Goal: Transaction & Acquisition: Purchase product/service

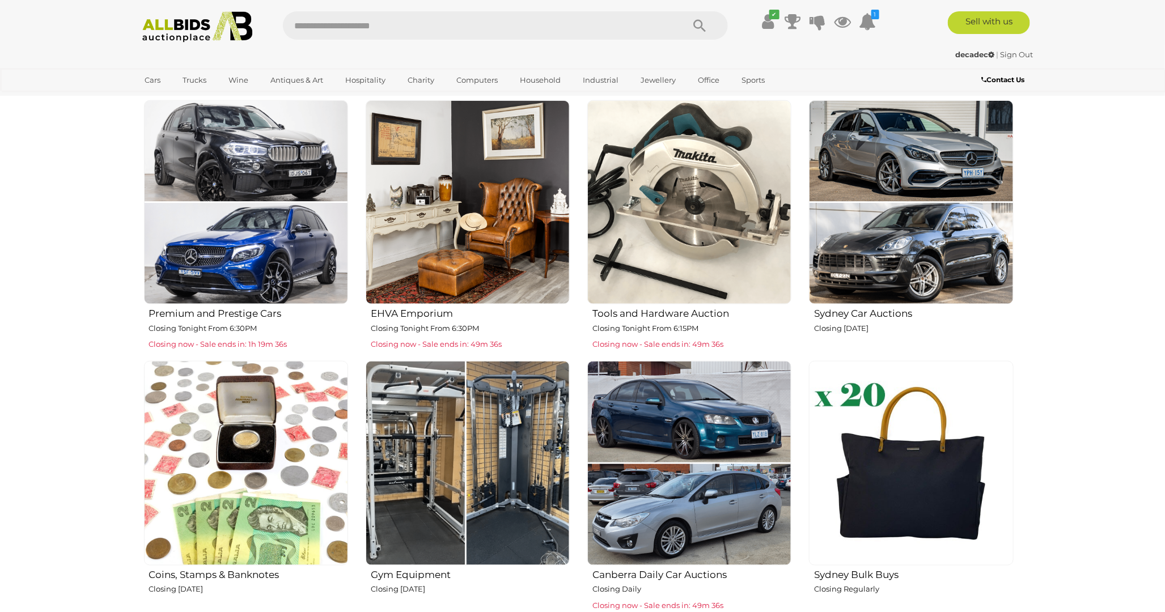
scroll to position [504, 0]
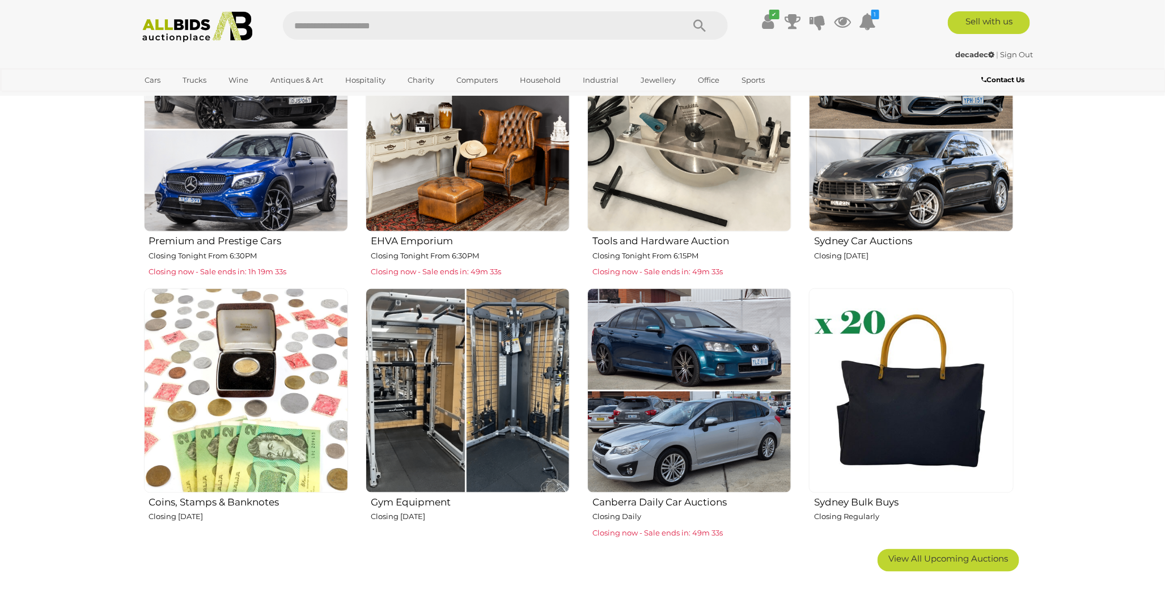
click at [472, 399] on img at bounding box center [468, 391] width 204 height 204
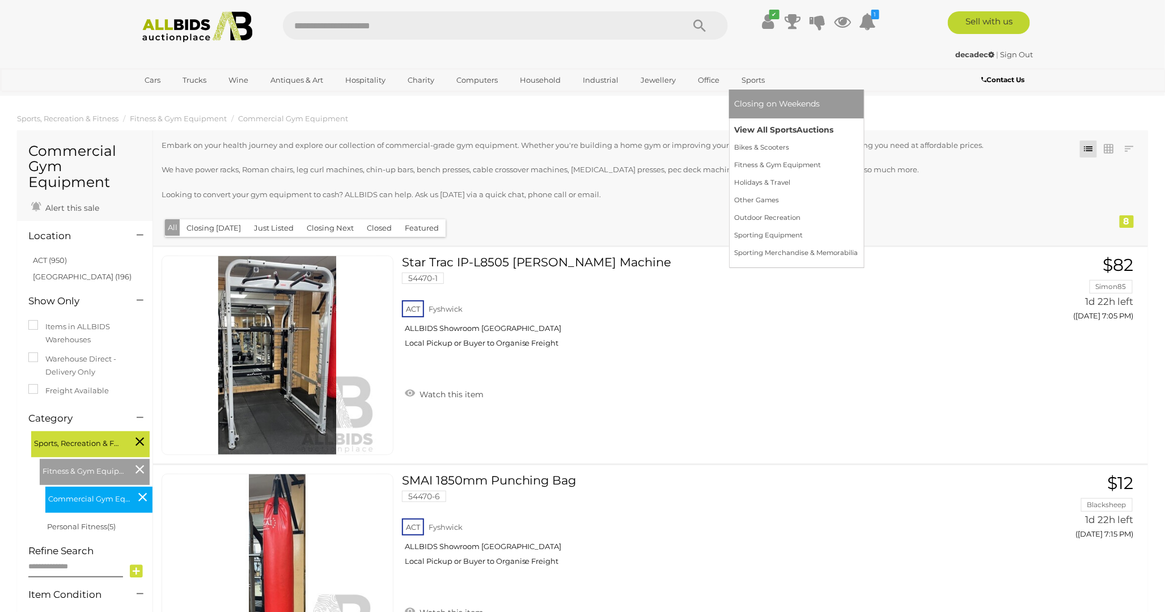
click at [747, 122] on link "View All Sports Auctions" at bounding box center [797, 130] width 124 height 18
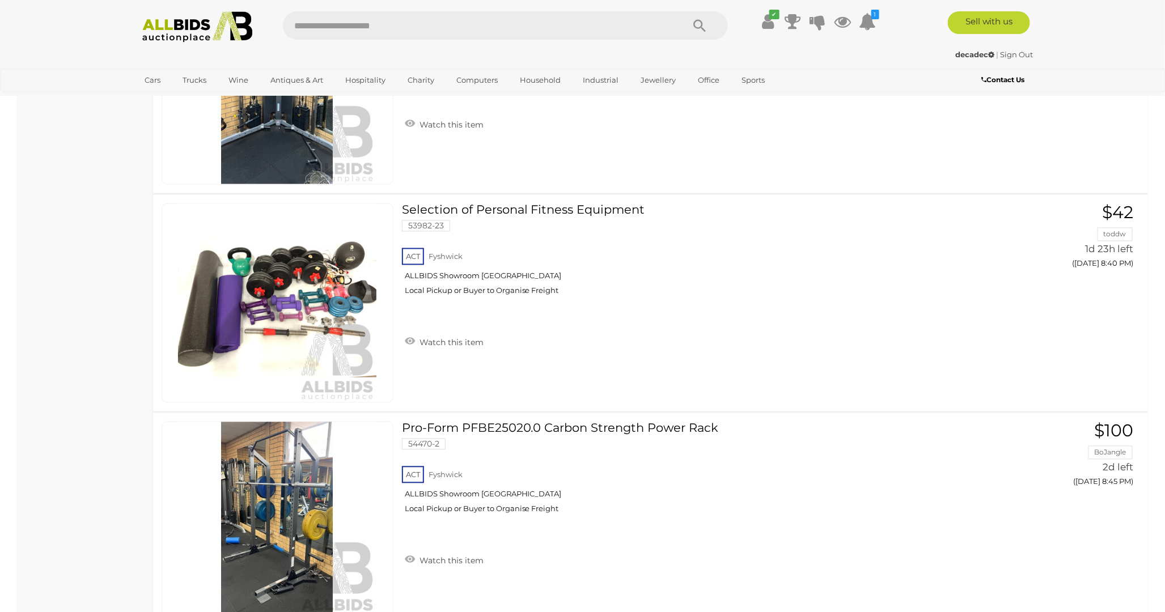
scroll to position [5103, 0]
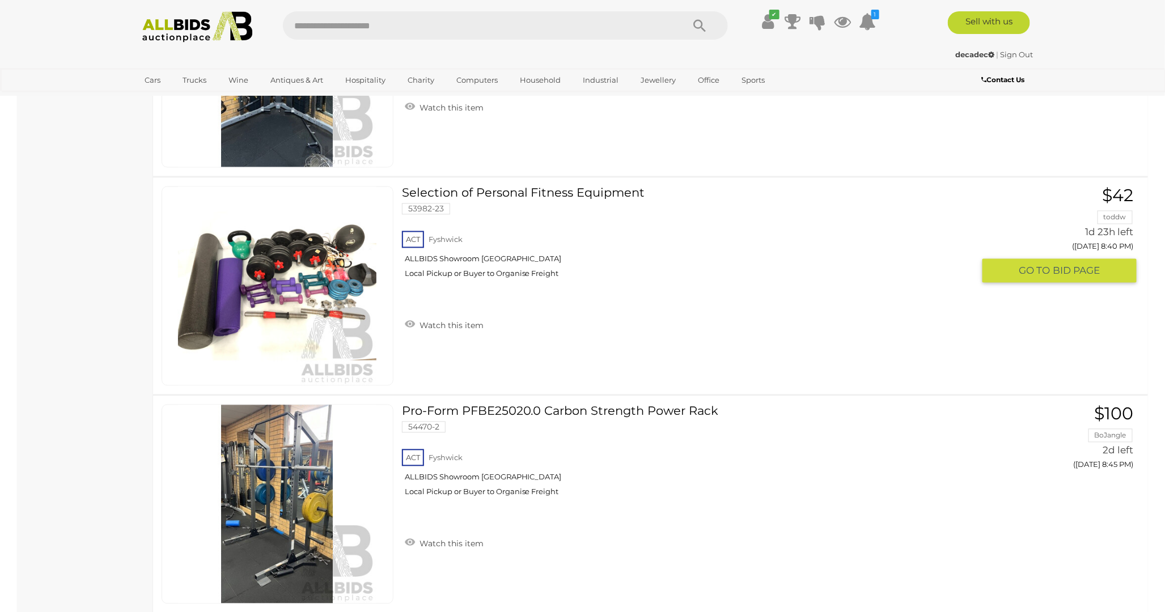
click at [569, 187] on link "Selection of Personal Fitness Equipment 53982-23 ACT Fyshwick ALLBIDS Showroom …" at bounding box center [693, 237] width 564 height 101
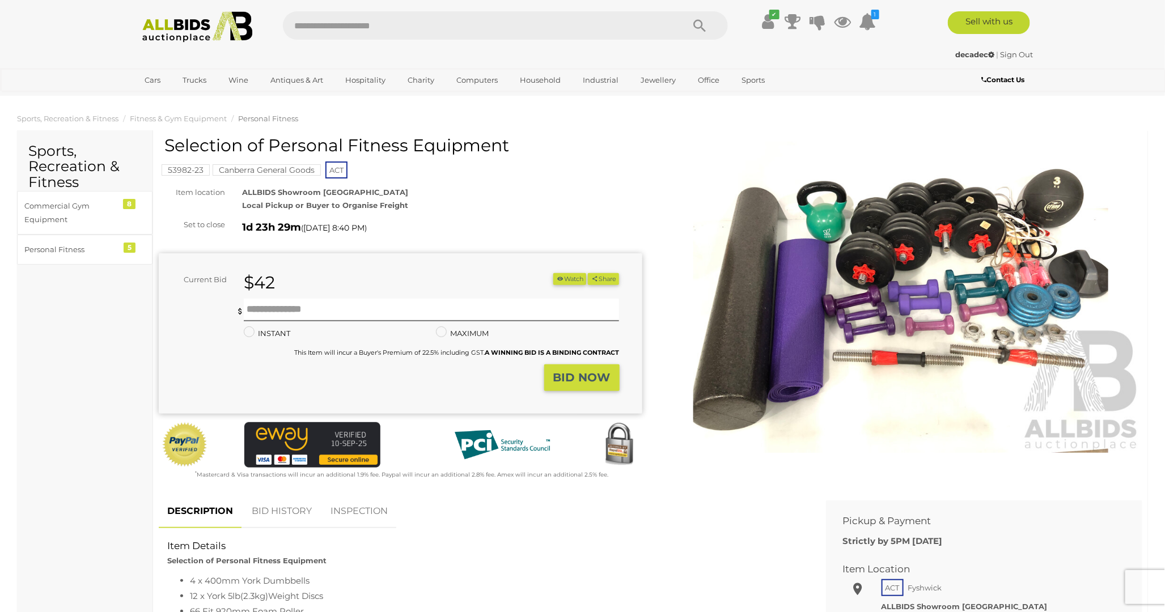
click at [854, 280] on img at bounding box center [901, 297] width 484 height 311
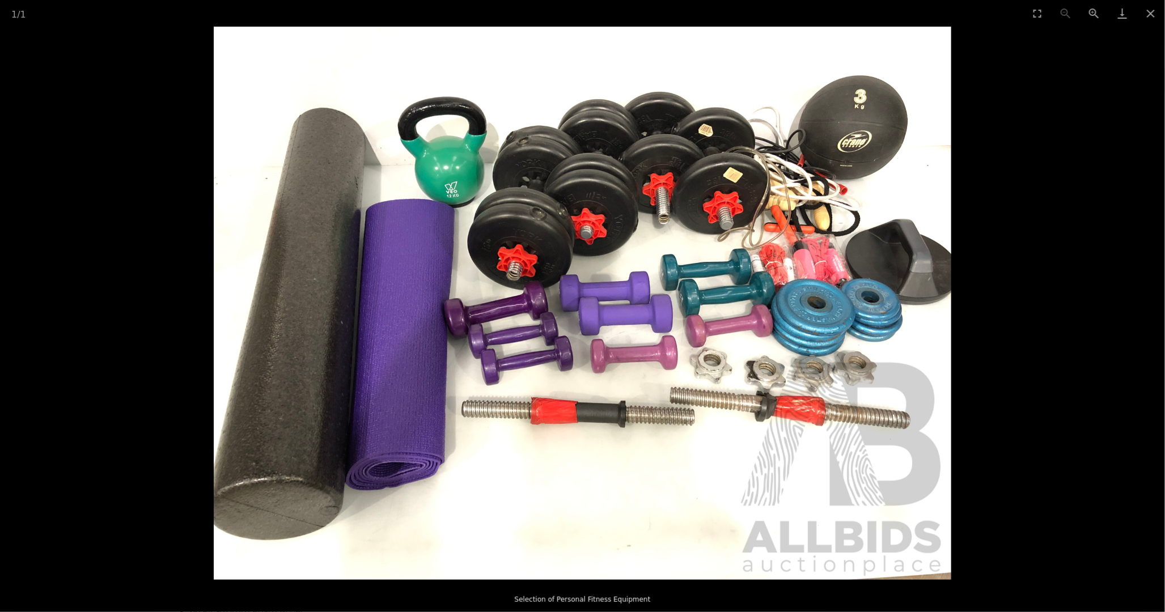
click at [463, 202] on img at bounding box center [583, 303] width 738 height 553
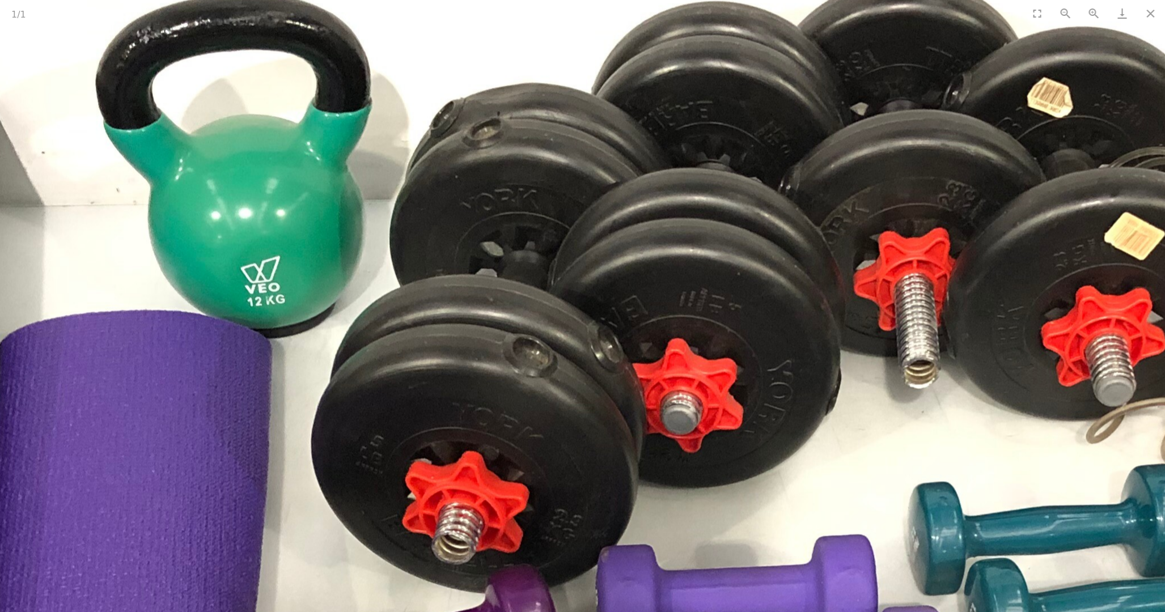
drag, startPoint x: 762, startPoint y: 314, endPoint x: 597, endPoint y: 429, distance: 202.0
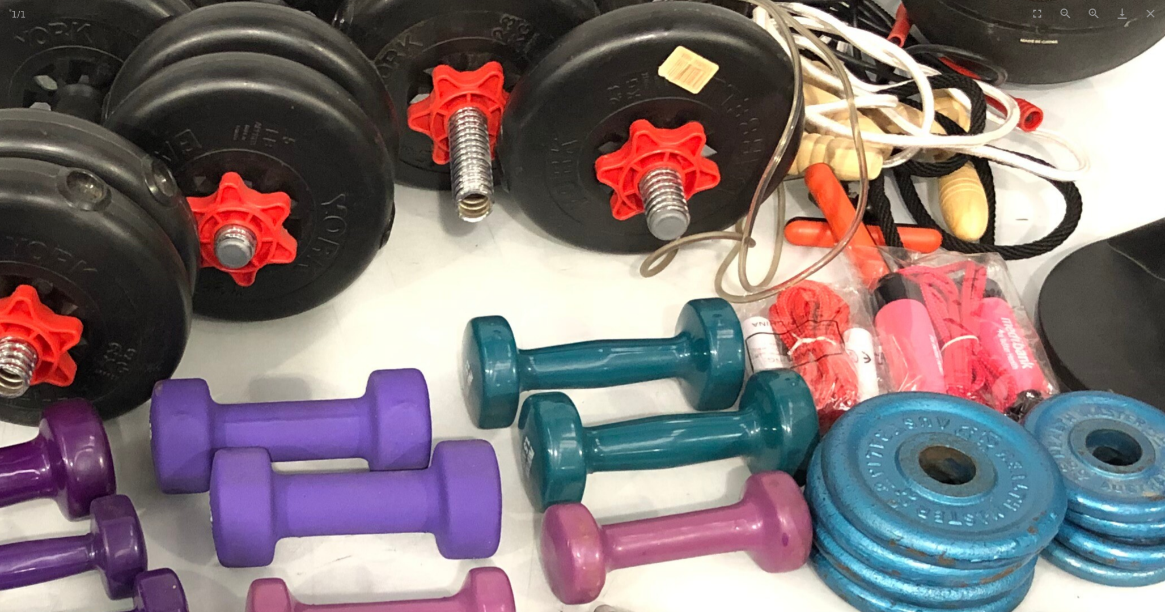
drag, startPoint x: 869, startPoint y: 360, endPoint x: 461, endPoint y: 174, distance: 448.6
click at [461, 174] on img at bounding box center [222, 467] width 2287 height 1715
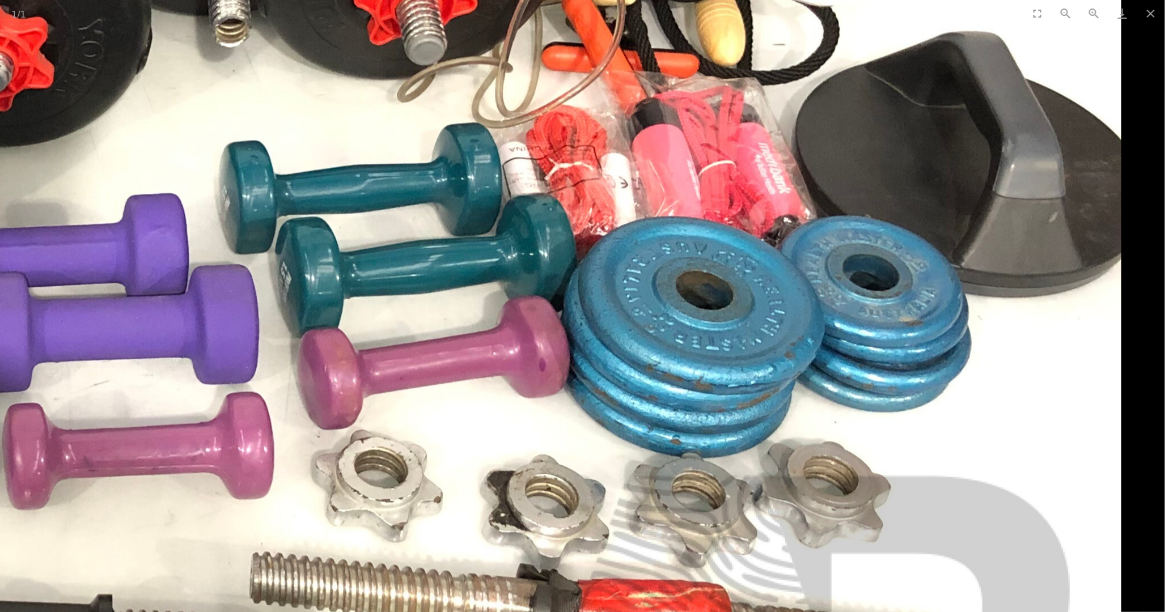
drag, startPoint x: 713, startPoint y: 348, endPoint x: 431, endPoint y: 185, distance: 326.2
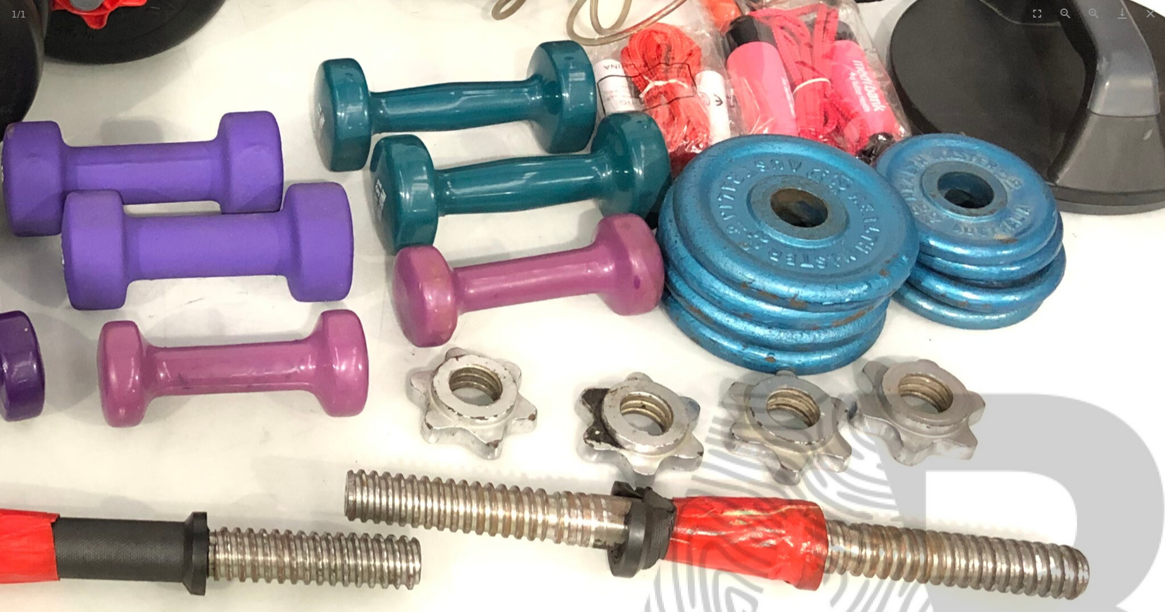
drag, startPoint x: 339, startPoint y: 302, endPoint x: 495, endPoint y: 196, distance: 189.4
click at [494, 196] on img at bounding box center [73, 209] width 2287 height 1715
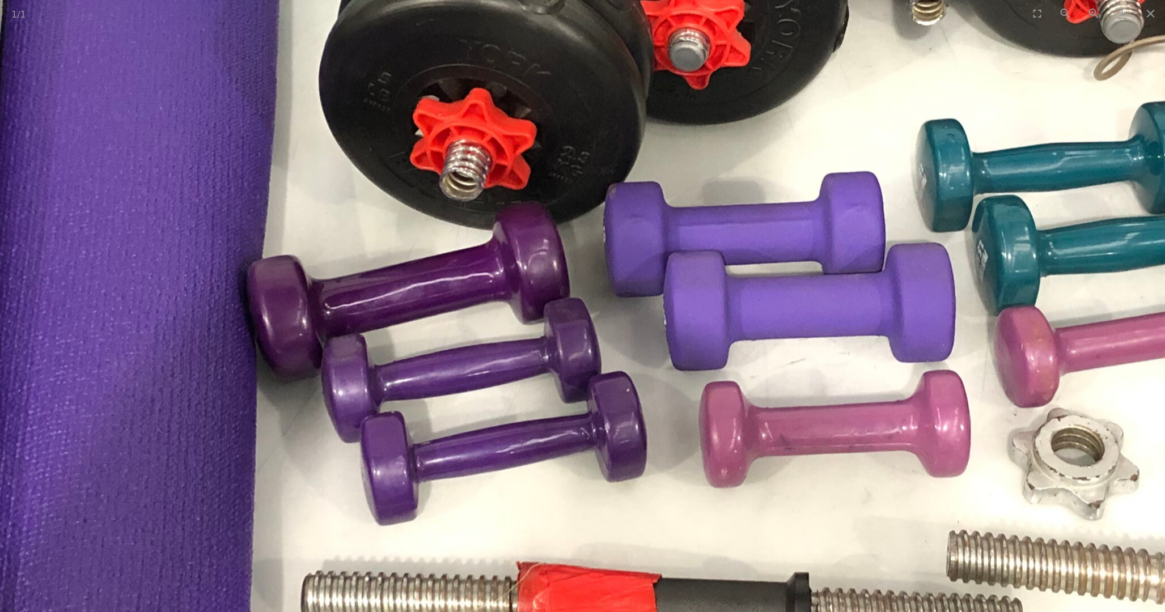
drag, startPoint x: 528, startPoint y: 210, endPoint x: 484, endPoint y: 515, distance: 307.6
click at [501, 492] on img at bounding box center [675, 270] width 2287 height 1715
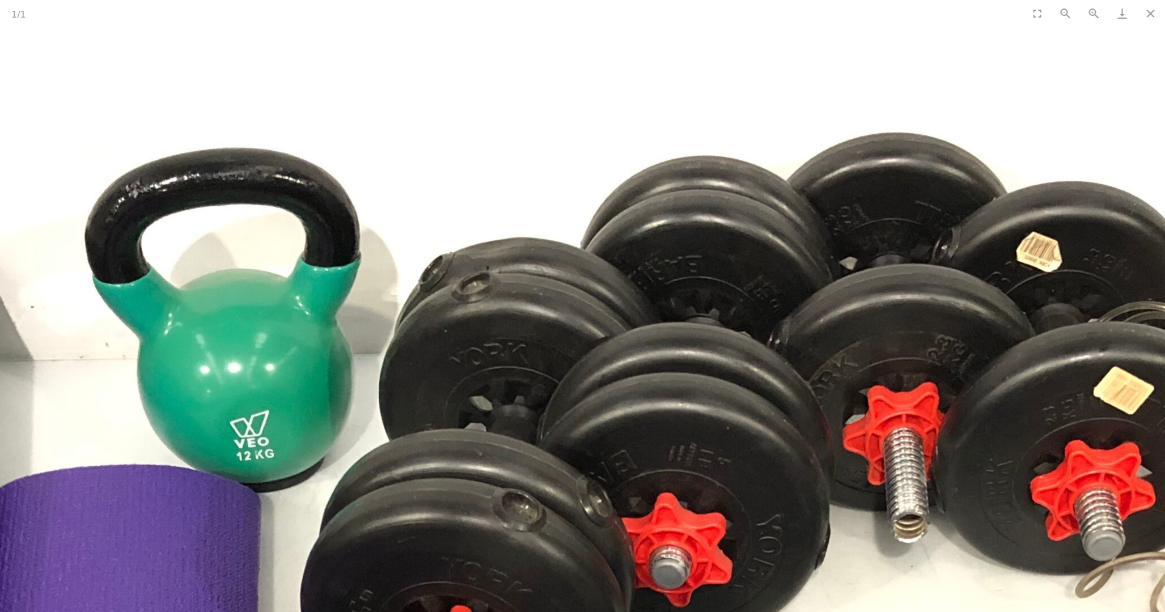
drag, startPoint x: 509, startPoint y: 518, endPoint x: 513, endPoint y: 380, distance: 137.8
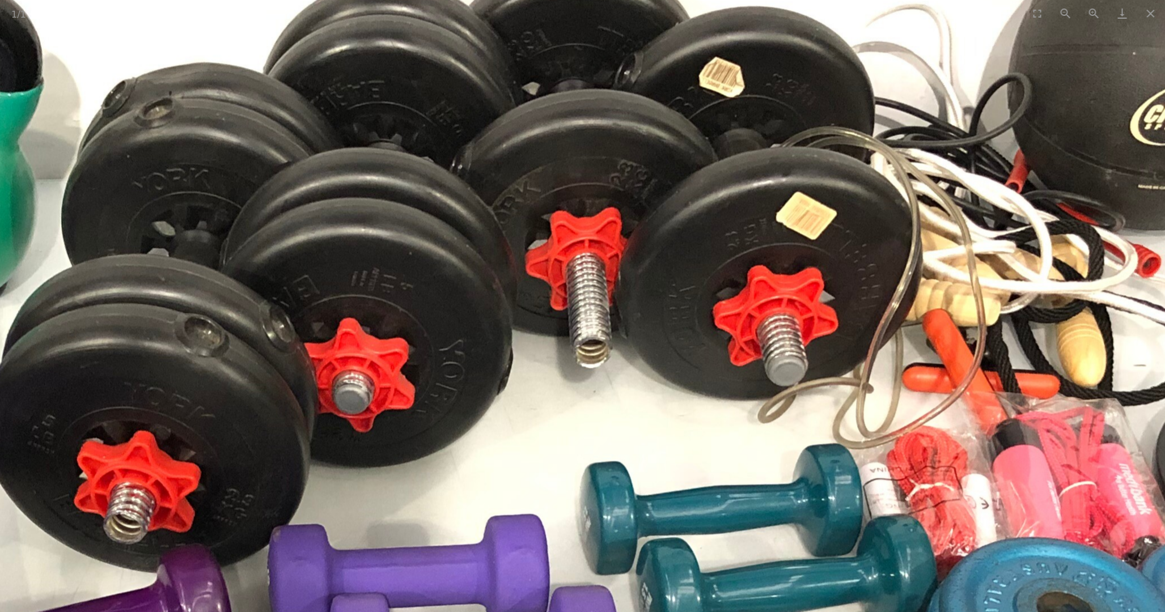
drag, startPoint x: 962, startPoint y: 475, endPoint x: 692, endPoint y: 335, distance: 304.1
click at [653, 380] on img at bounding box center [340, 613] width 2287 height 1715
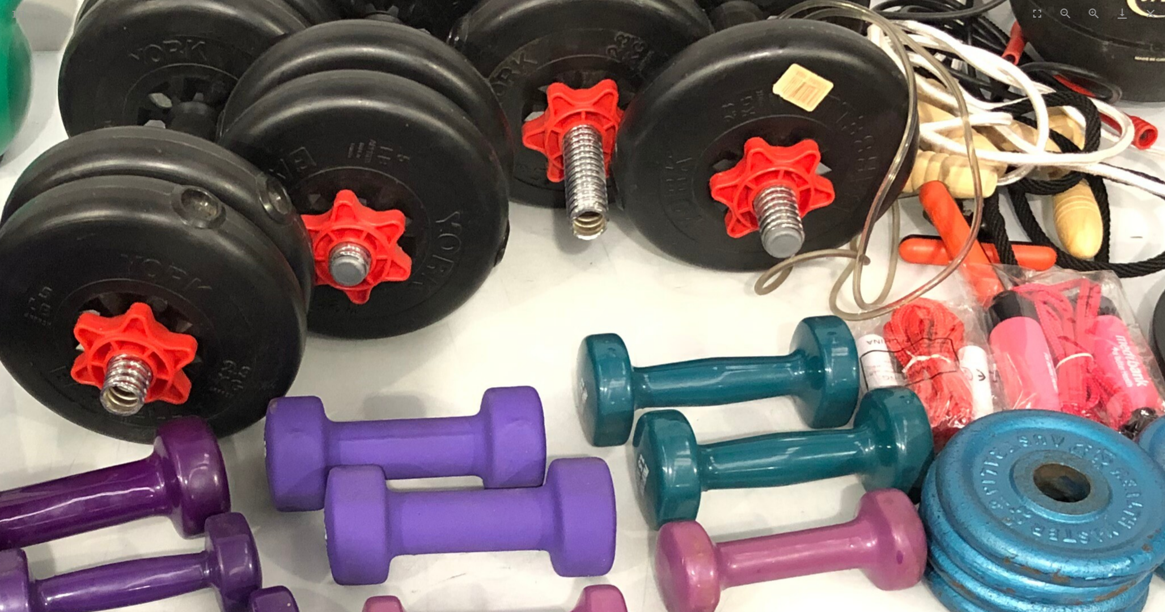
drag, startPoint x: 586, startPoint y: 390, endPoint x: 659, endPoint y: 249, distance: 158.0
click at [646, 277] on img at bounding box center [336, 484] width 2287 height 1715
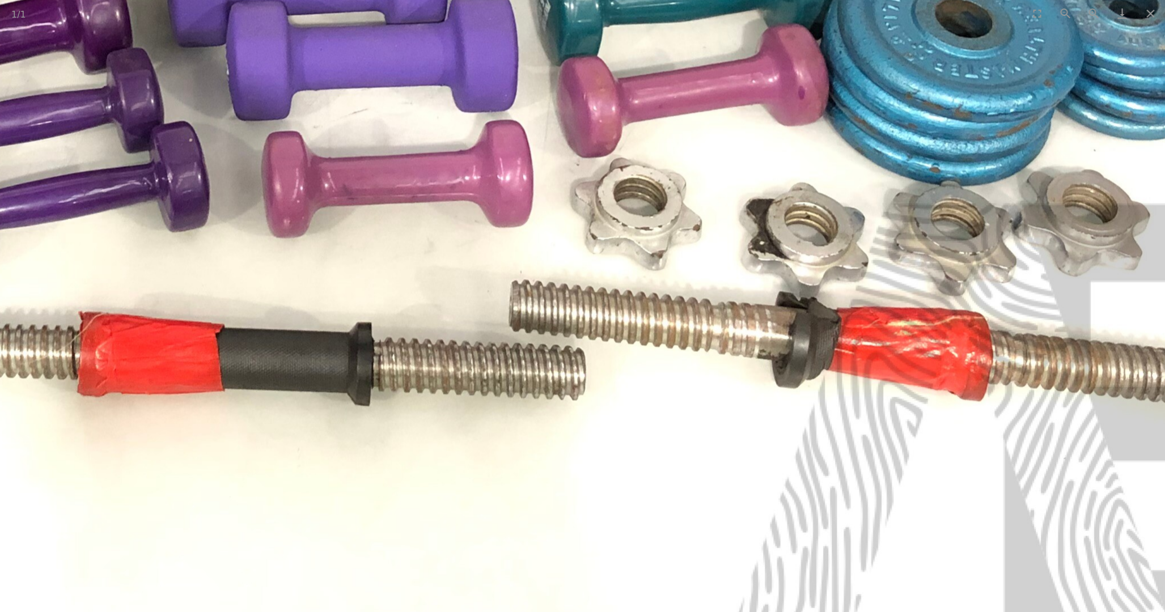
drag, startPoint x: 629, startPoint y: 291, endPoint x: 384, endPoint y: 557, distance: 361.1
click at [384, 557] on img at bounding box center [238, 20] width 2287 height 1715
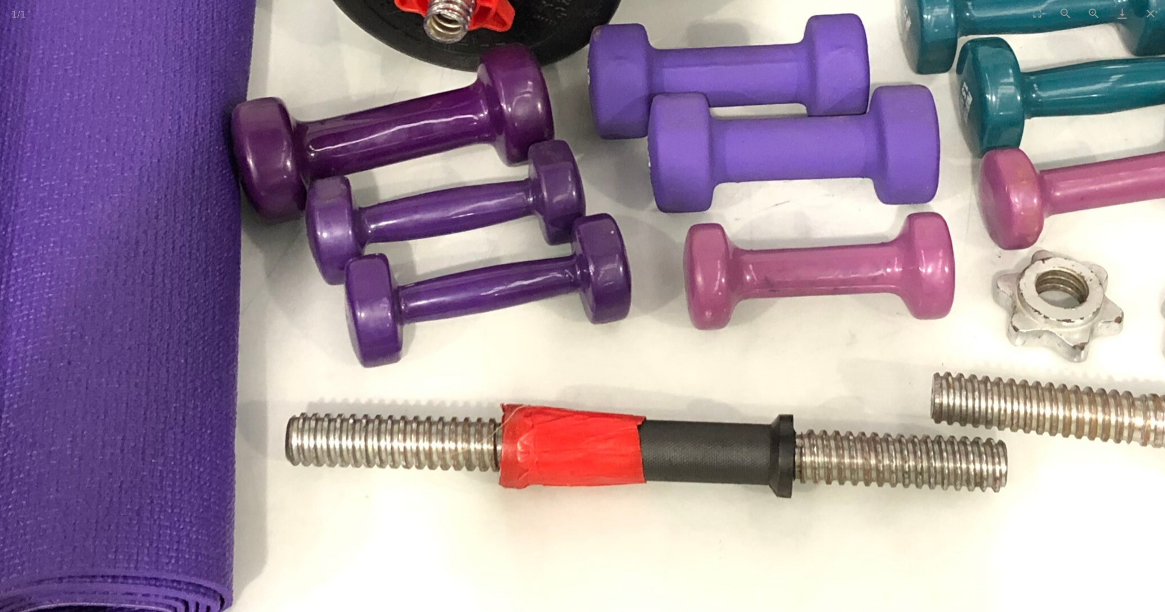
drag, startPoint x: 316, startPoint y: 412, endPoint x: 1009, endPoint y: 491, distance: 697.4
click at [1004, 489] on img at bounding box center [660, 112] width 2287 height 1715
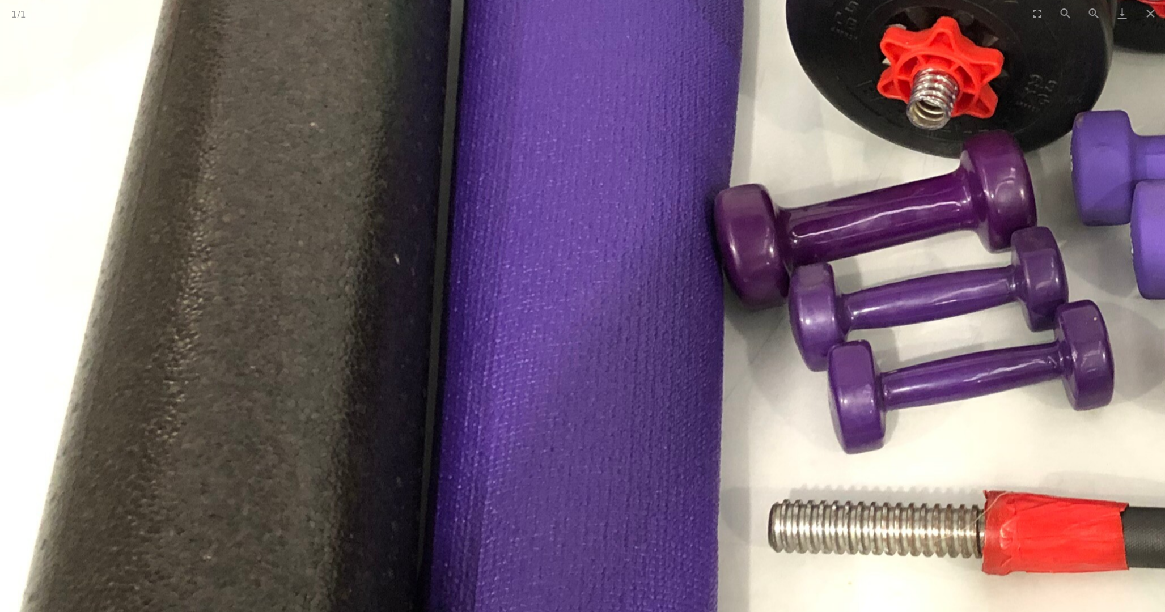
scroll to position [189, 0]
click at [1149, 19] on button "Close gallery" at bounding box center [1151, 13] width 28 height 27
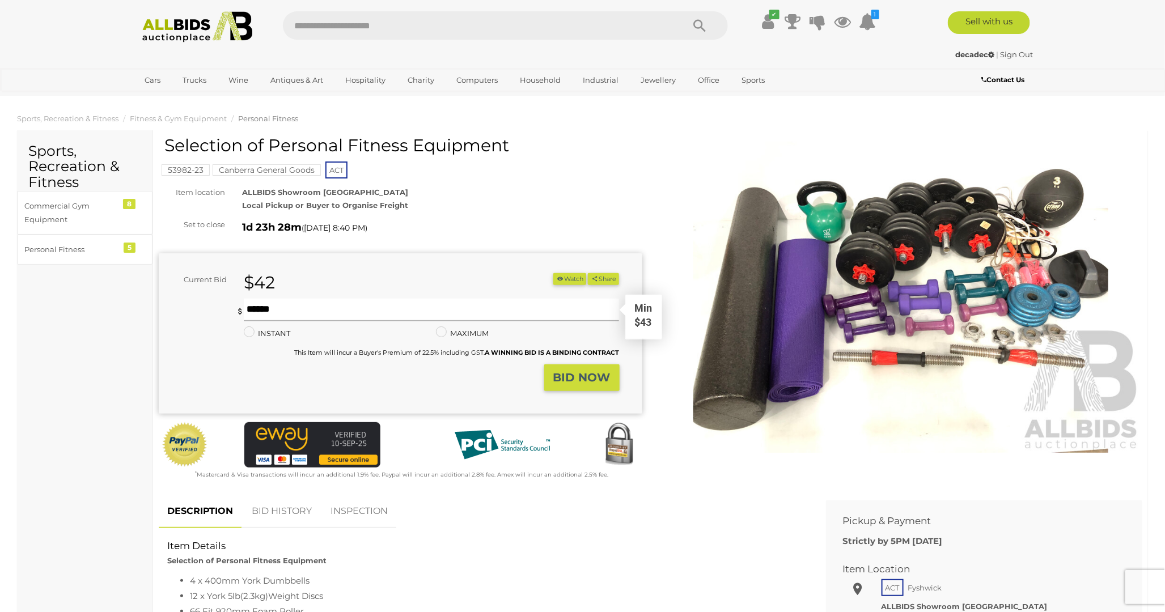
click at [294, 307] on input "text" at bounding box center [431, 310] width 375 height 23
type input "**"
click at [582, 382] on strong "BID NOW" at bounding box center [581, 378] width 57 height 14
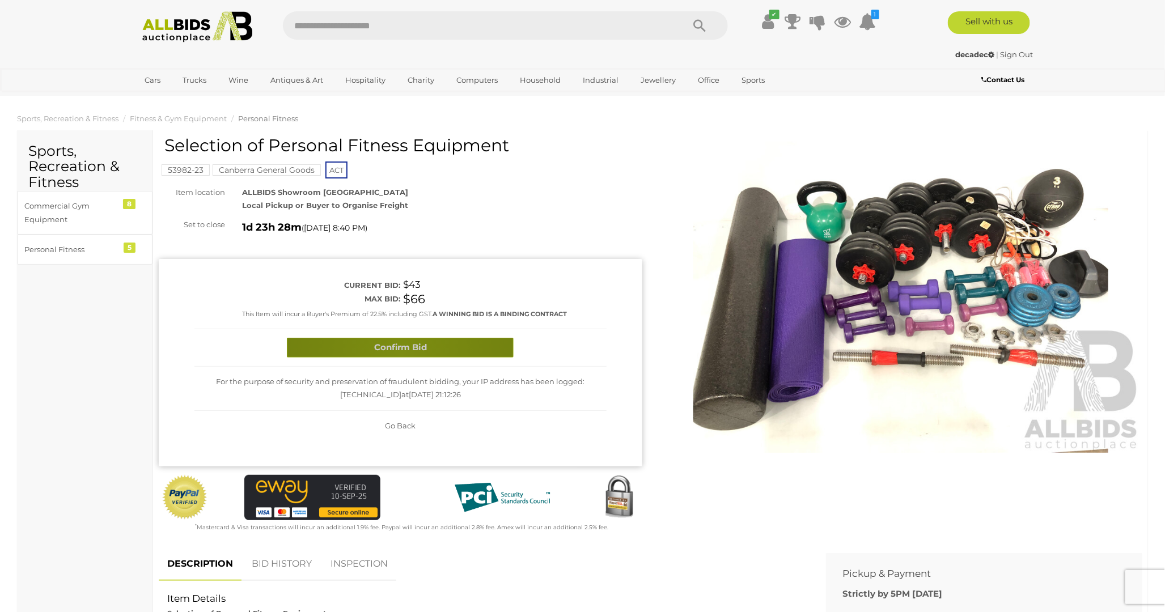
click at [400, 353] on button "Confirm Bid" at bounding box center [400, 348] width 227 height 20
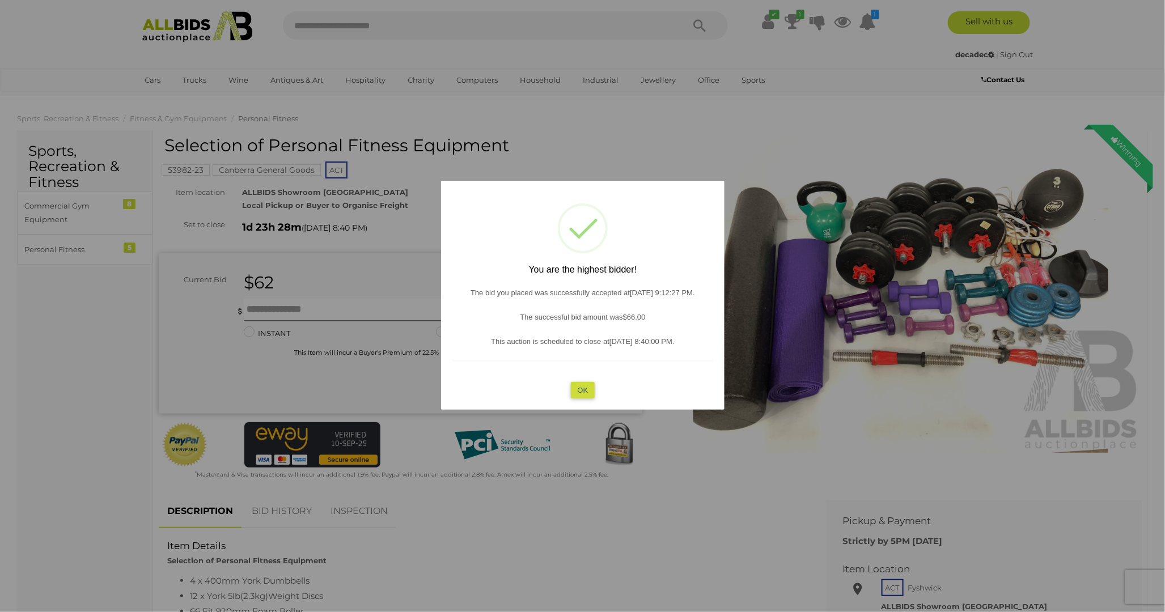
click at [584, 383] on button "OK" at bounding box center [582, 390] width 24 height 16
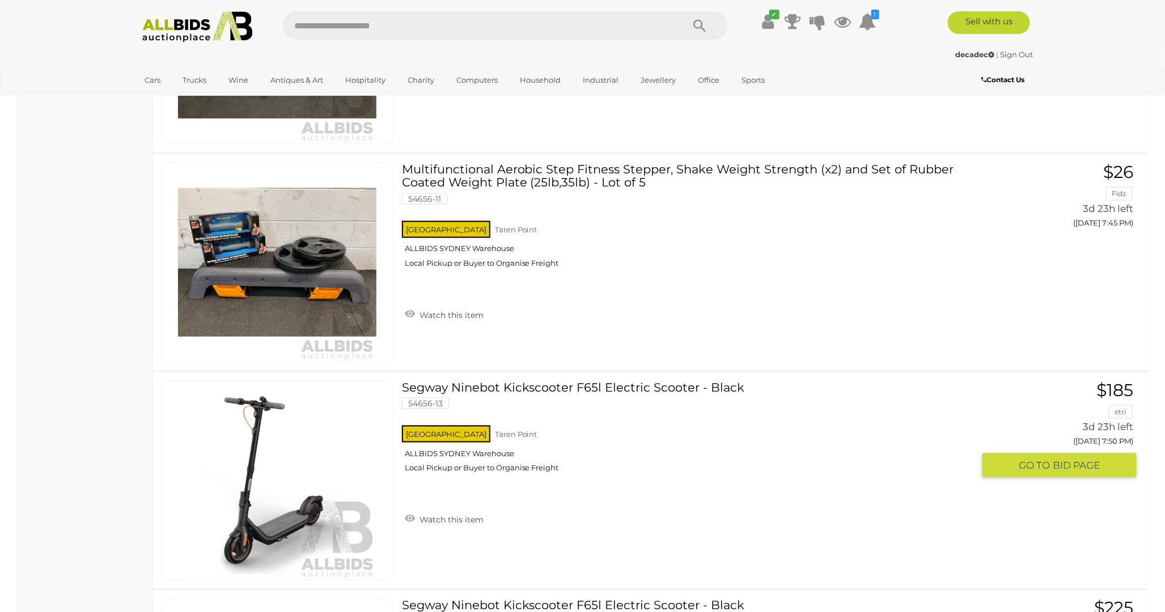
scroll to position [6852, 0]
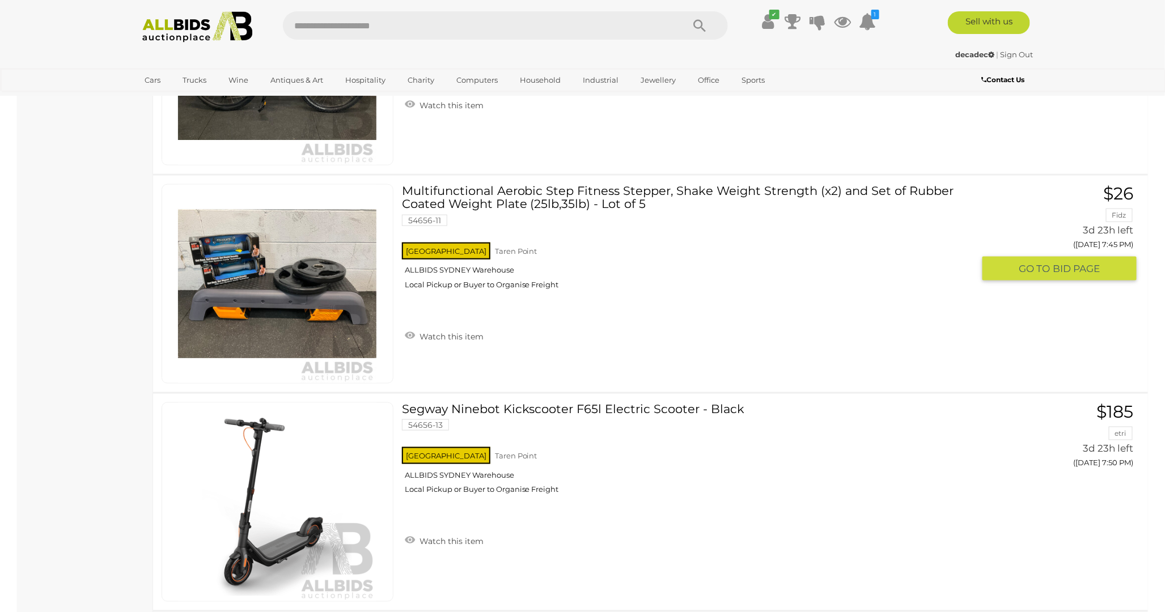
click at [570, 197] on link "Multifunctional Aerobic Step Fitness Stepper, Shake Weight Strength (x2) and Se…" at bounding box center [693, 241] width 564 height 114
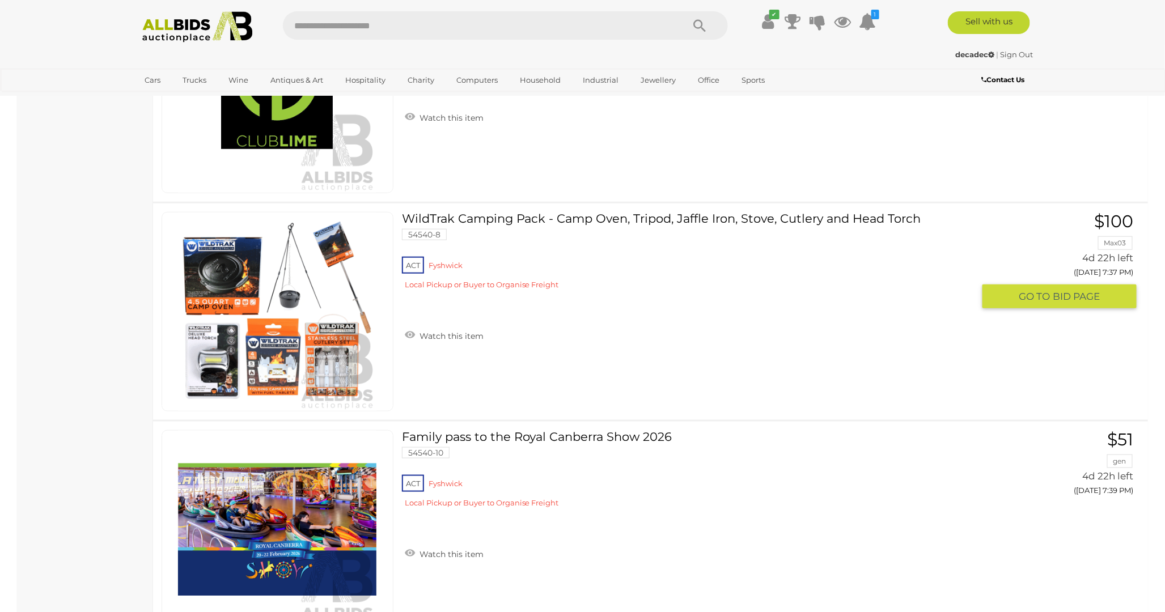
scroll to position [5214, 0]
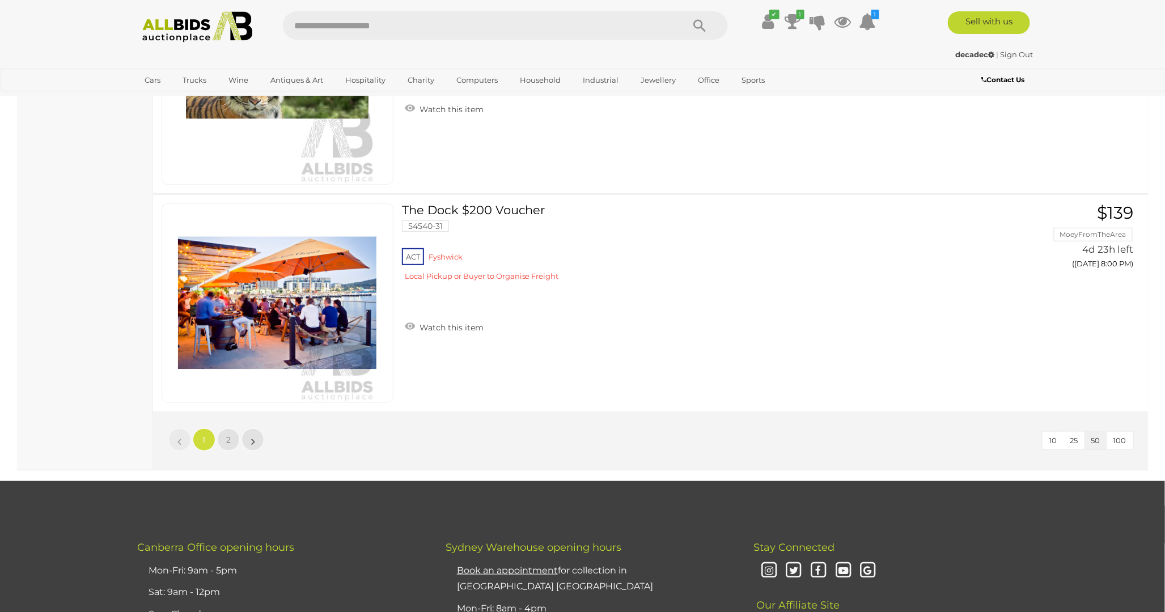
scroll to position [10821, 0]
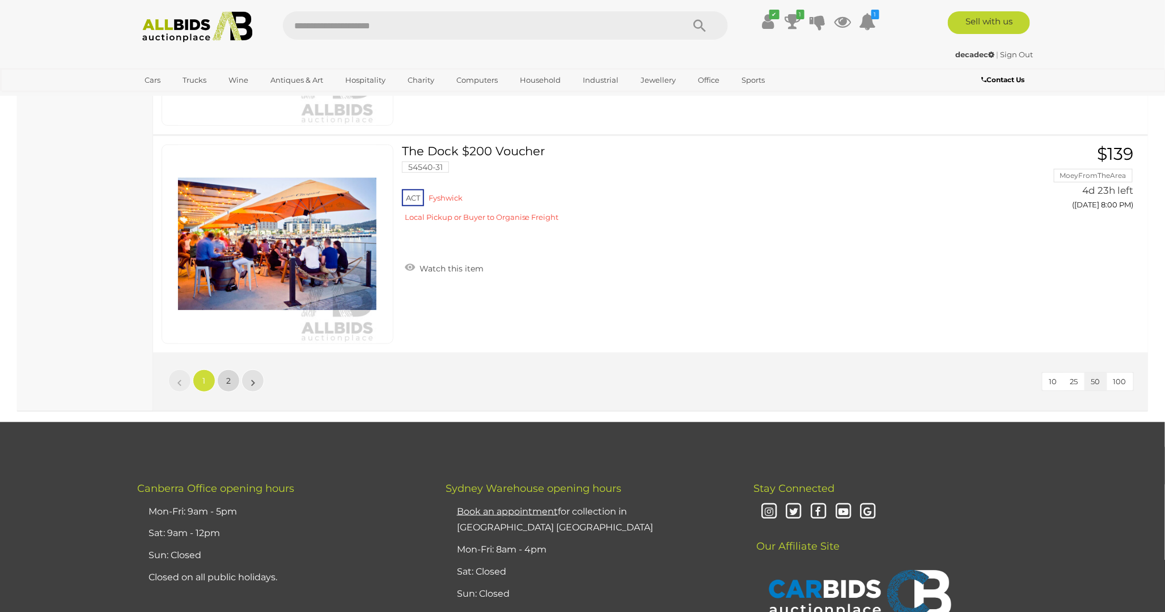
click at [230, 376] on span "2" at bounding box center [228, 381] width 5 height 10
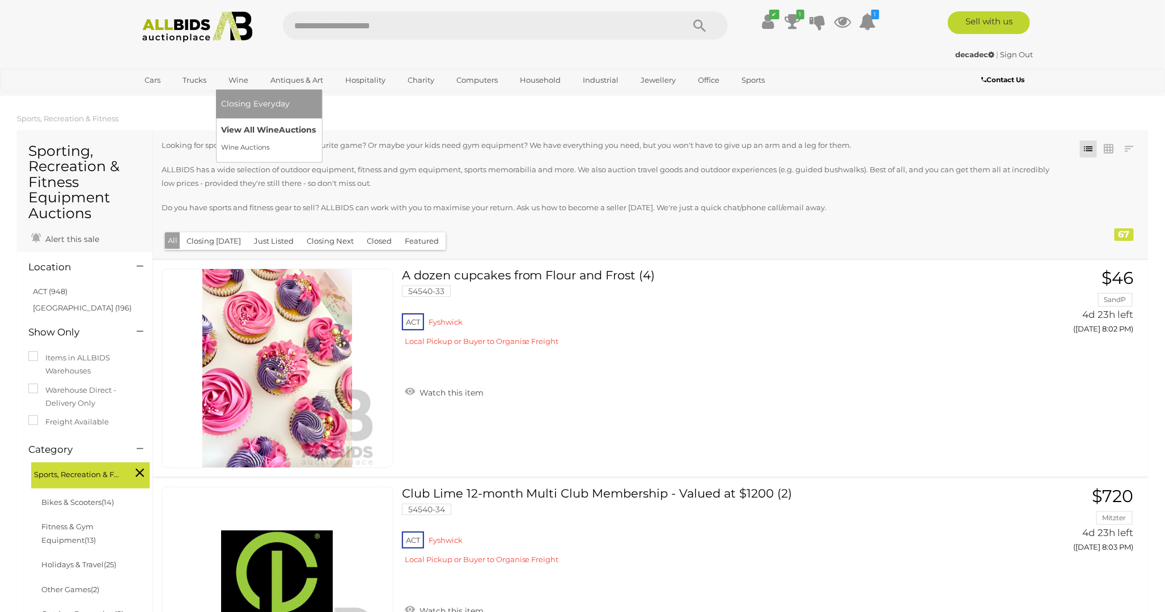
click at [256, 129] on link "View All Wine Auctions" at bounding box center [269, 130] width 95 height 18
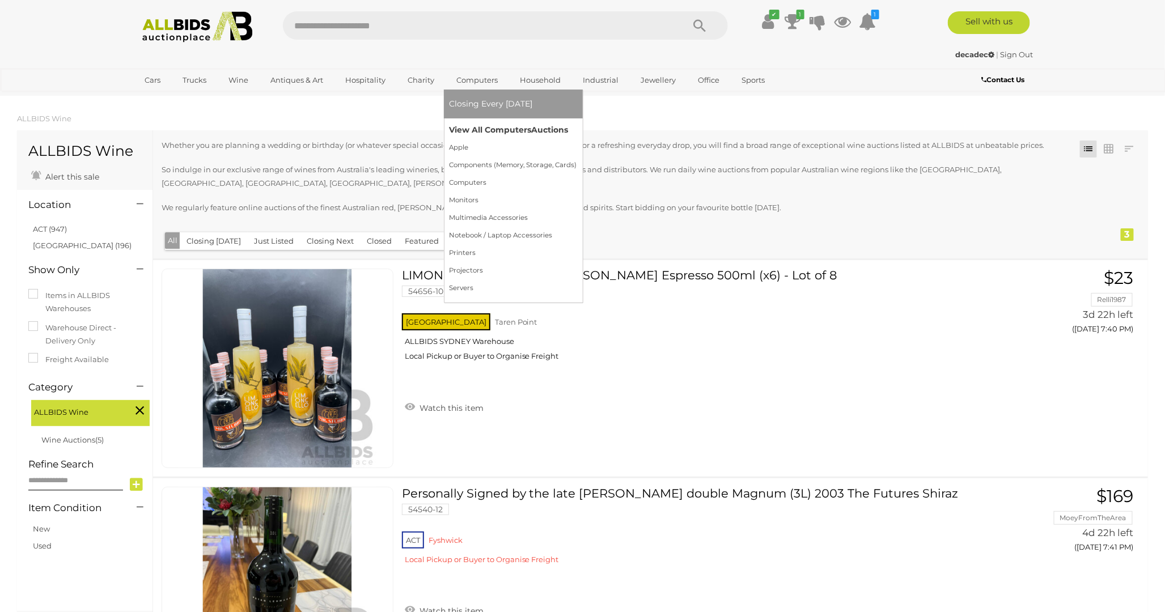
click at [492, 129] on link "View All Computers Auctions" at bounding box center [514, 130] width 128 height 18
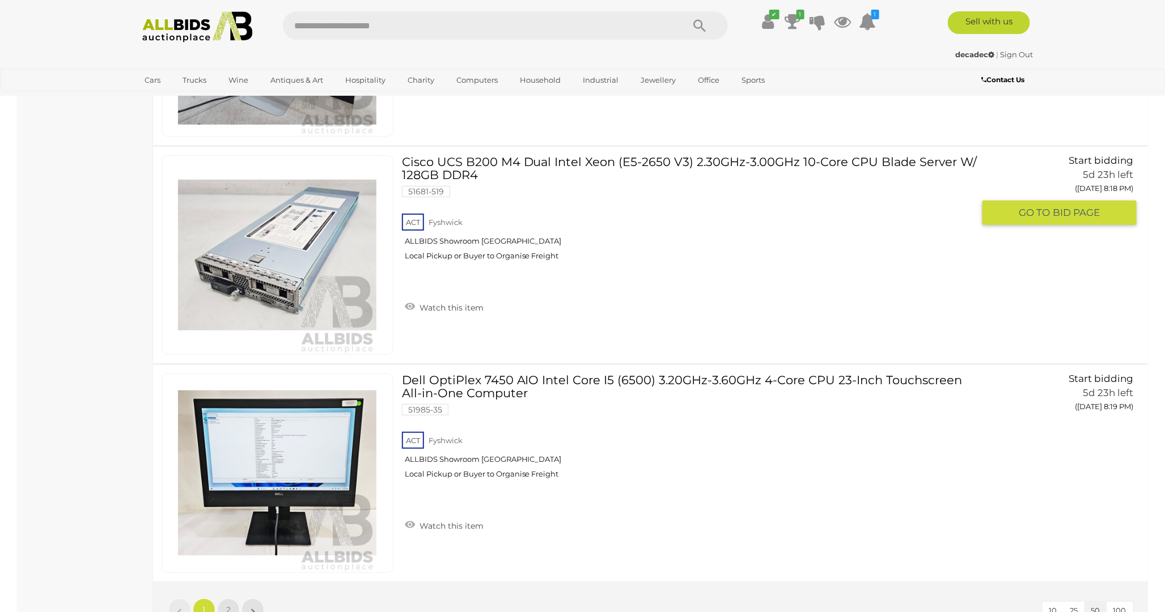
scroll to position [10836, 0]
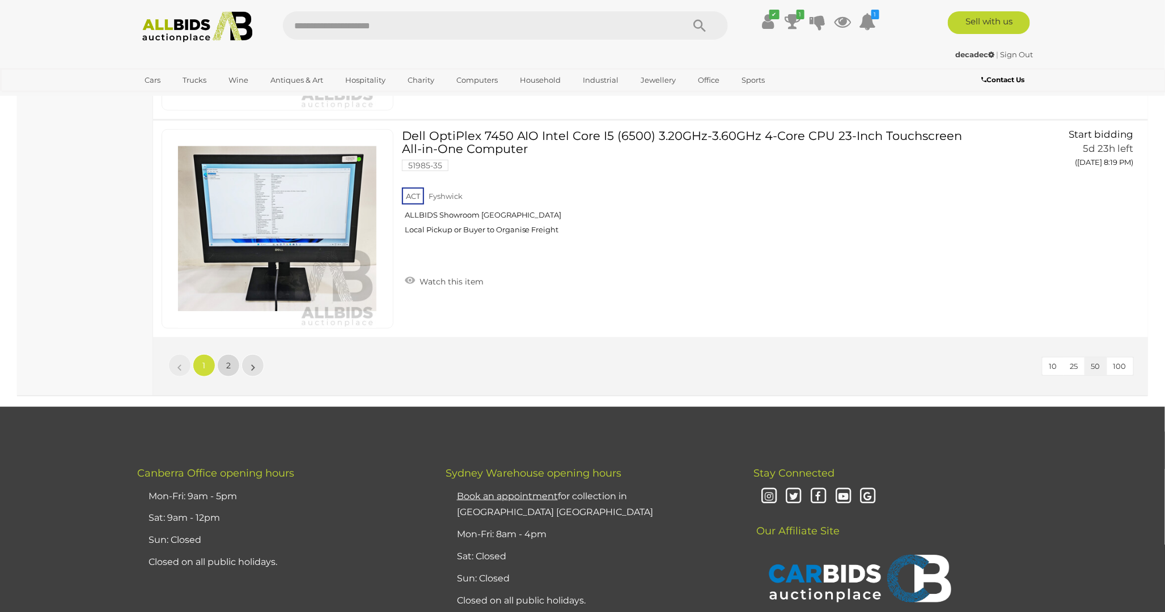
click at [229, 361] on span "2" at bounding box center [228, 366] width 5 height 10
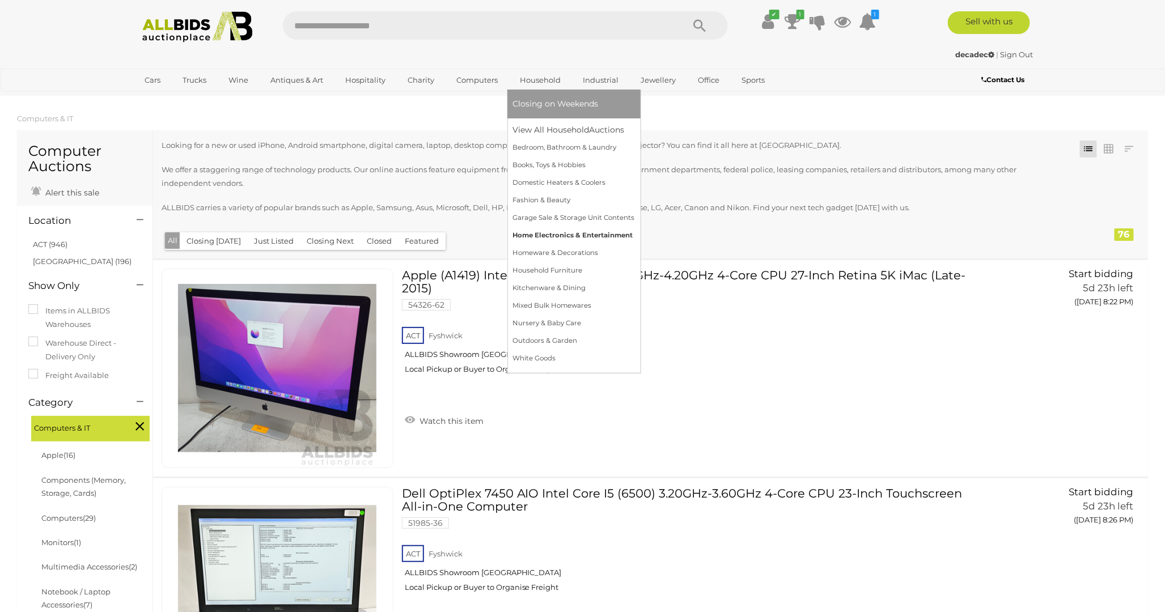
click at [562, 233] on link "Home Electronics & Entertainment" at bounding box center [574, 236] width 122 height 18
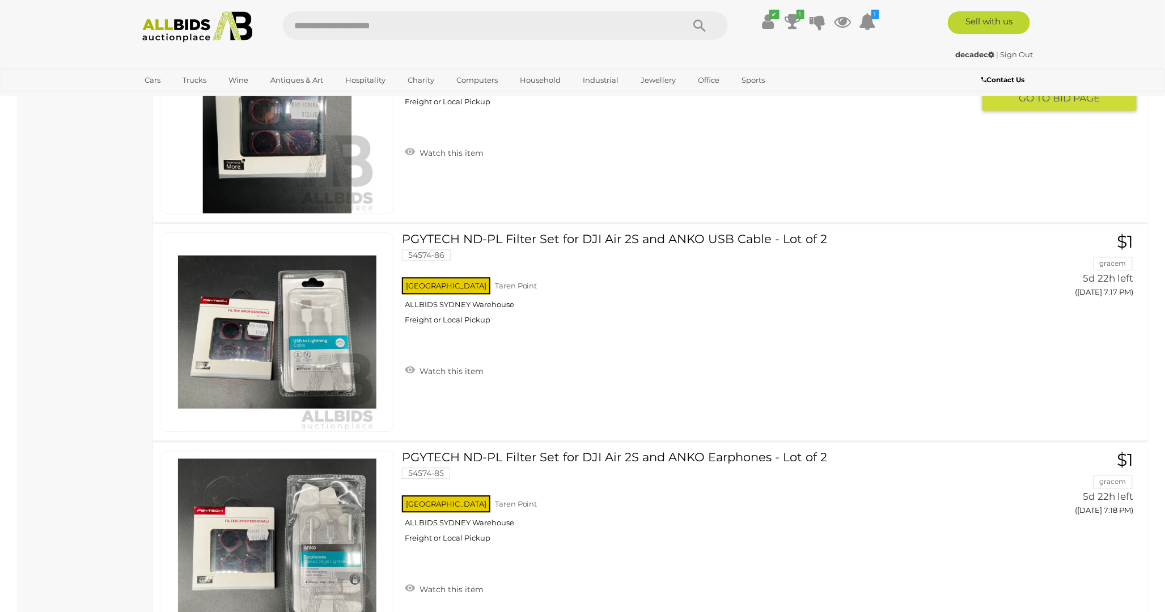
scroll to position [3213, 0]
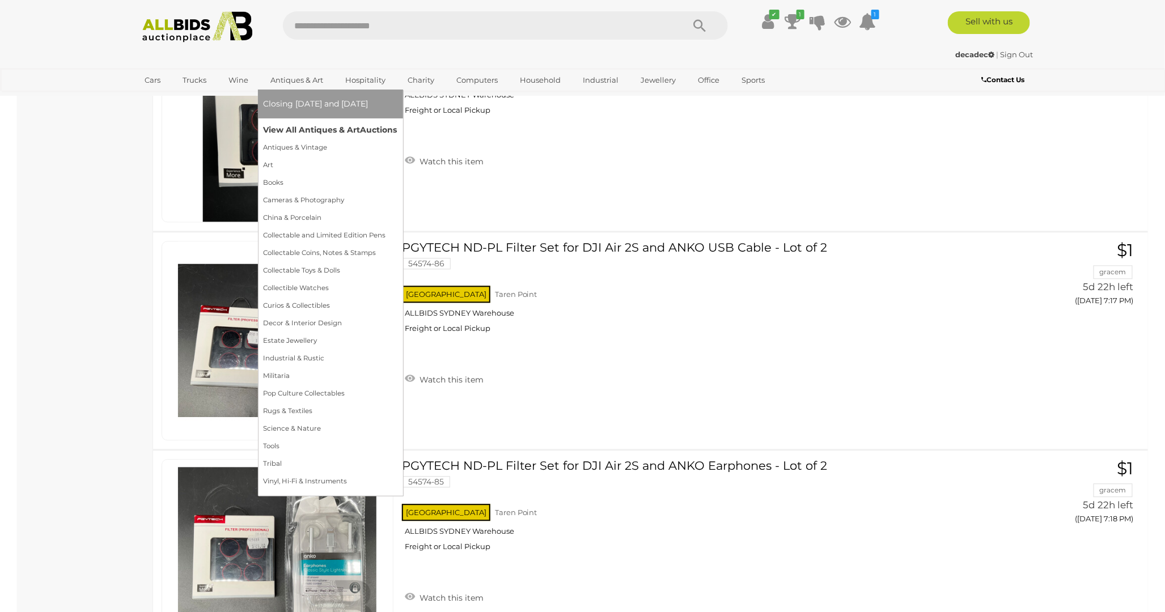
click at [304, 125] on link "View All Antiques & Art Auctions" at bounding box center [331, 130] width 134 height 18
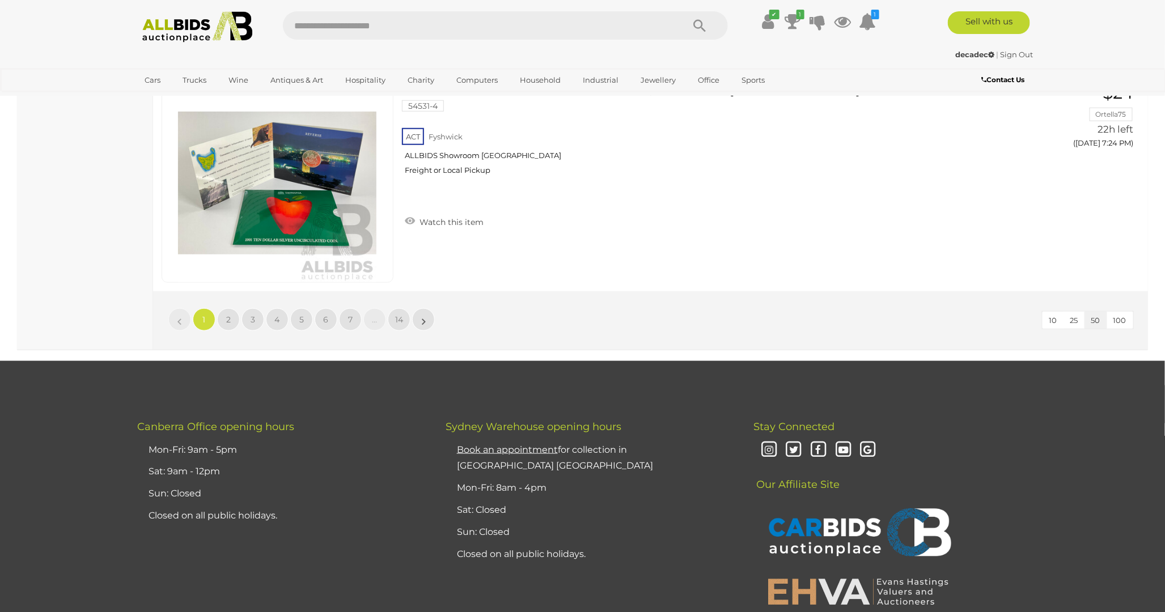
scroll to position [10962, 0]
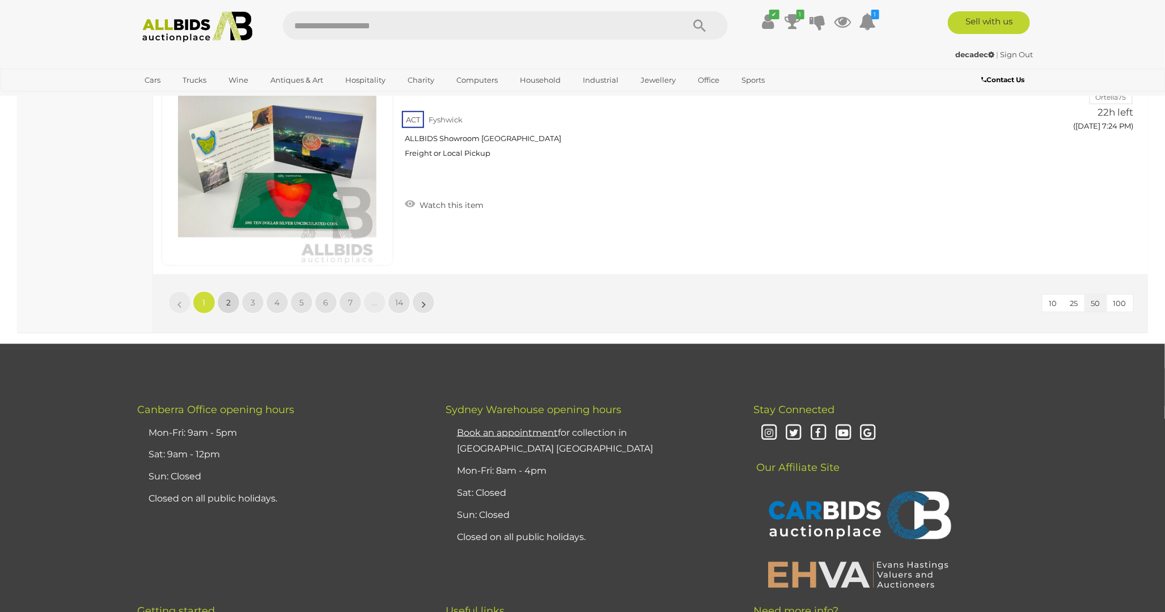
click at [229, 298] on span "2" at bounding box center [228, 303] width 5 height 10
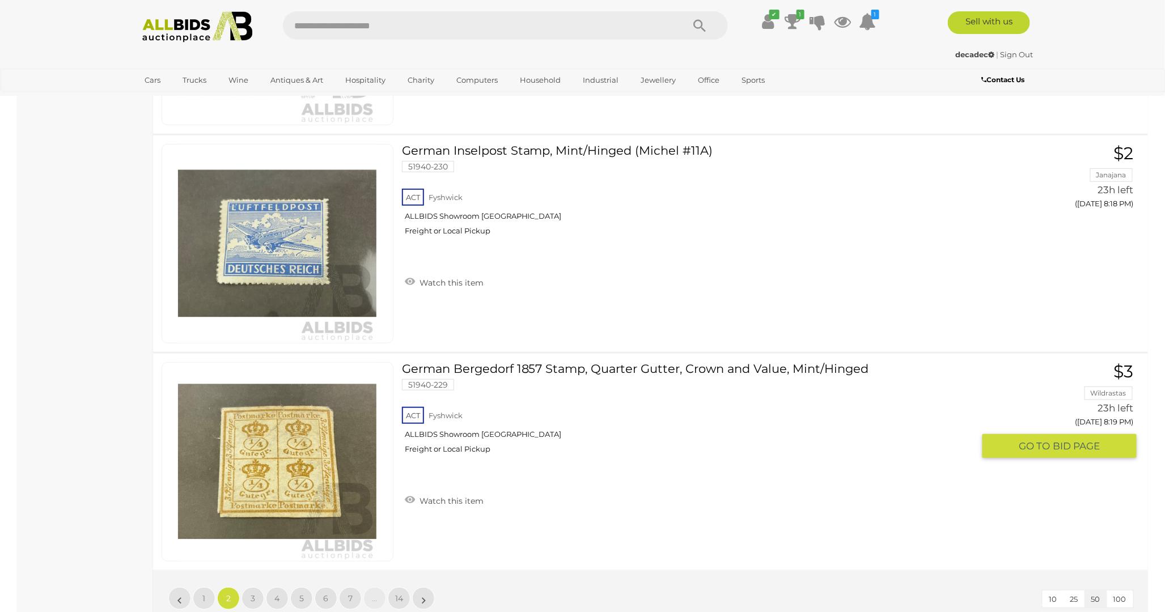
scroll to position [10981, 0]
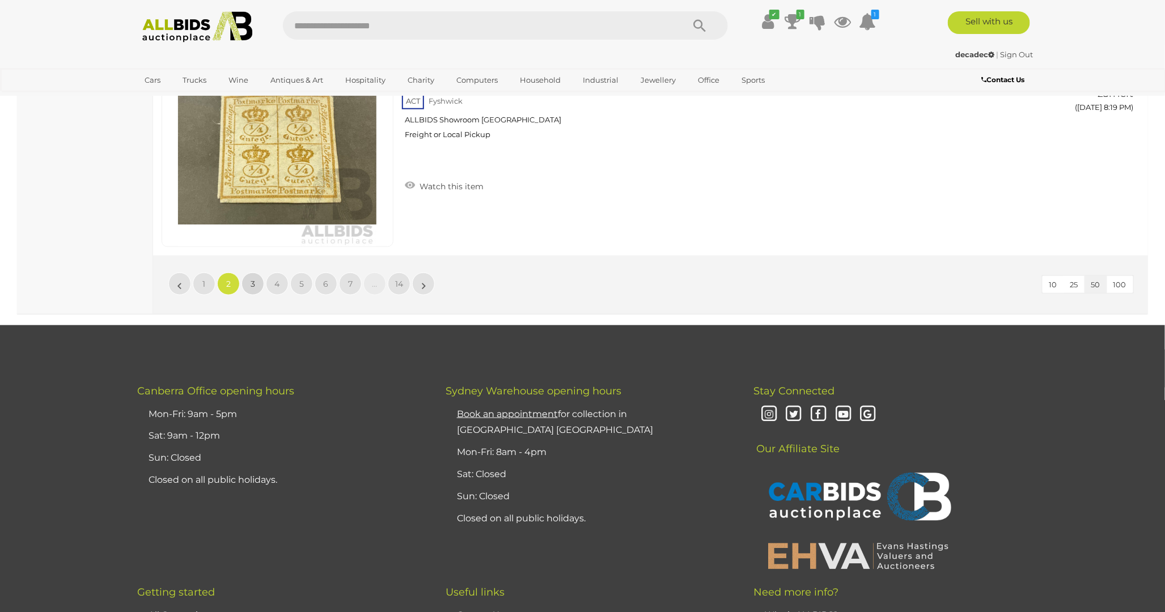
click at [258, 273] on link "3" at bounding box center [253, 284] width 23 height 23
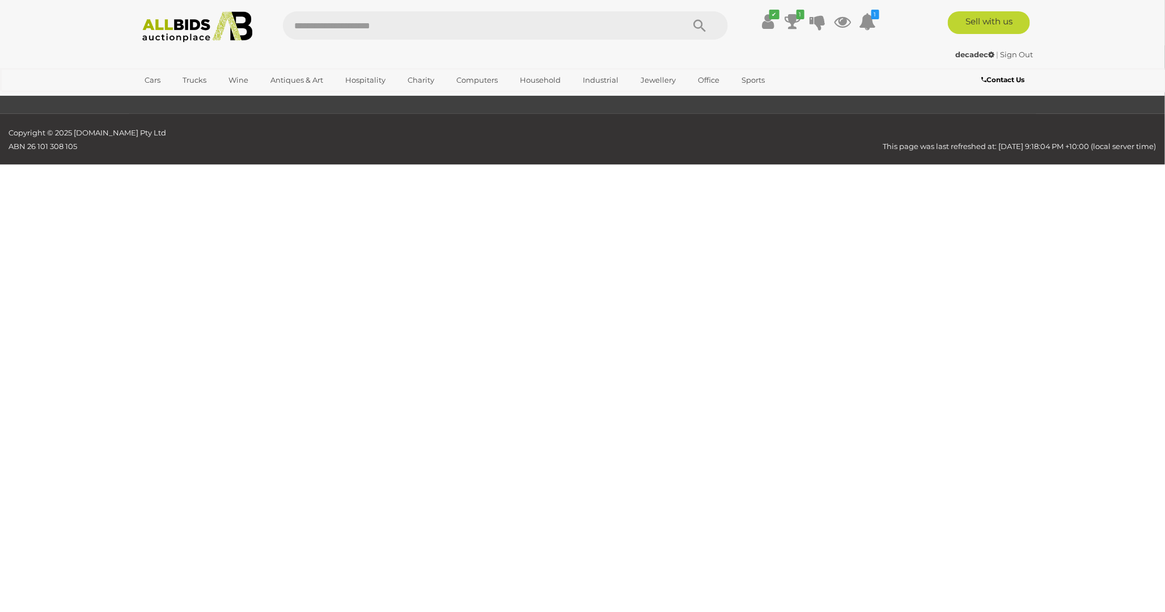
scroll to position [208, 0]
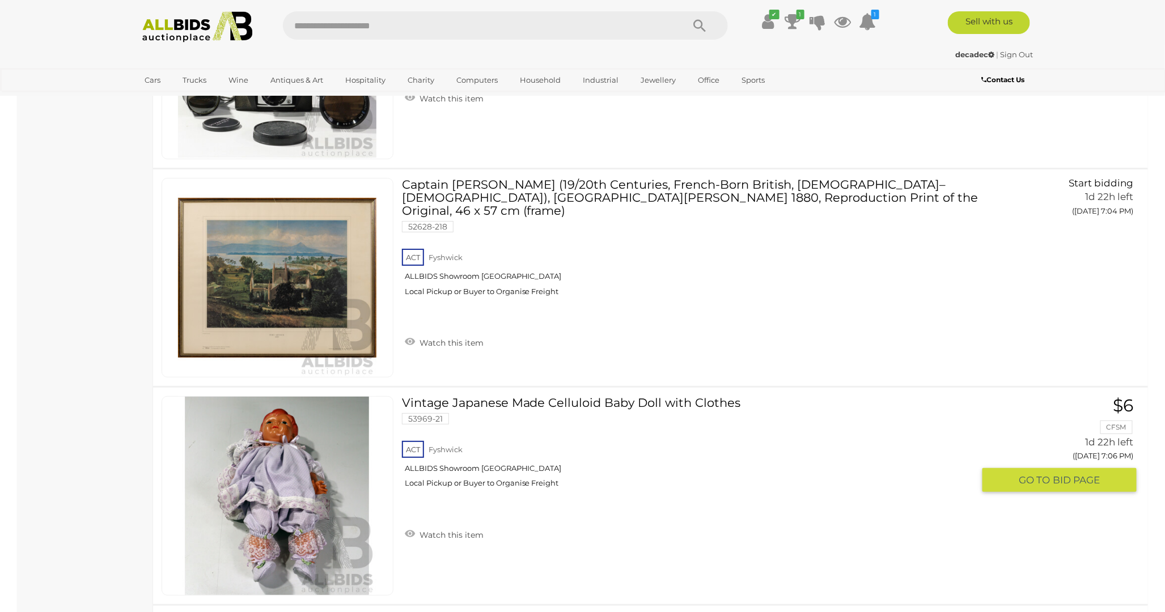
scroll to position [10729, 0]
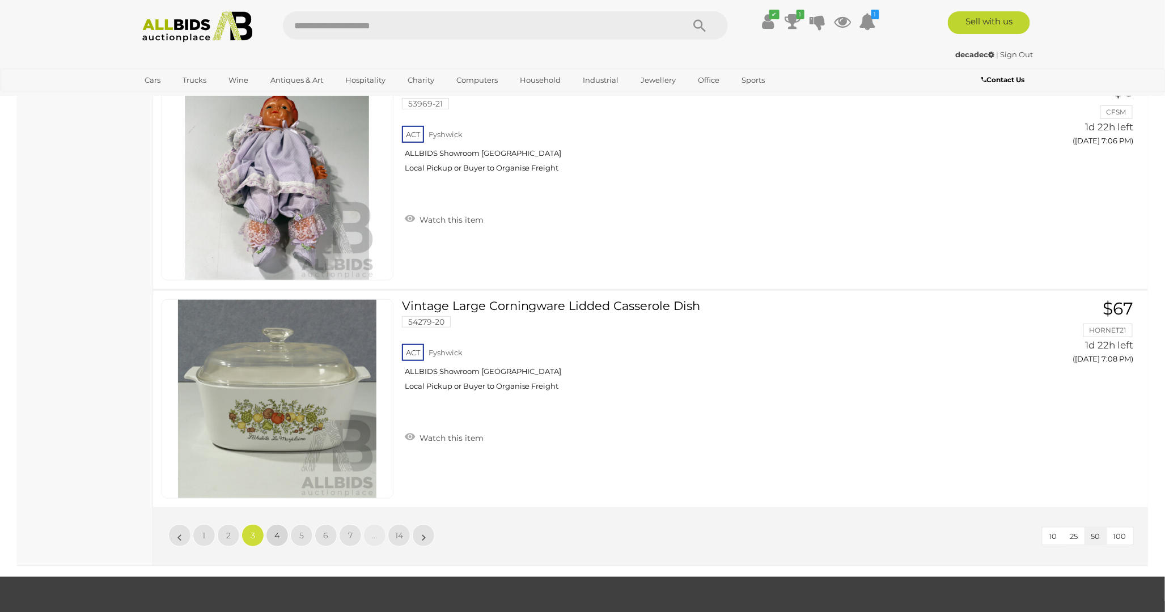
click at [276, 531] on span "4" at bounding box center [277, 536] width 5 height 10
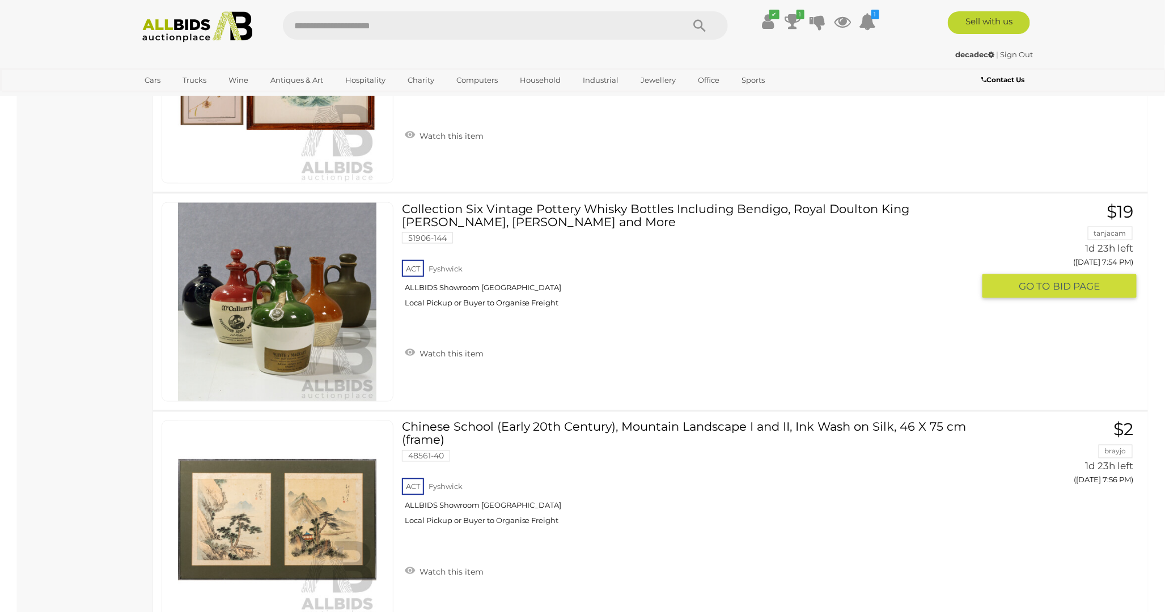
scroll to position [4933, 0]
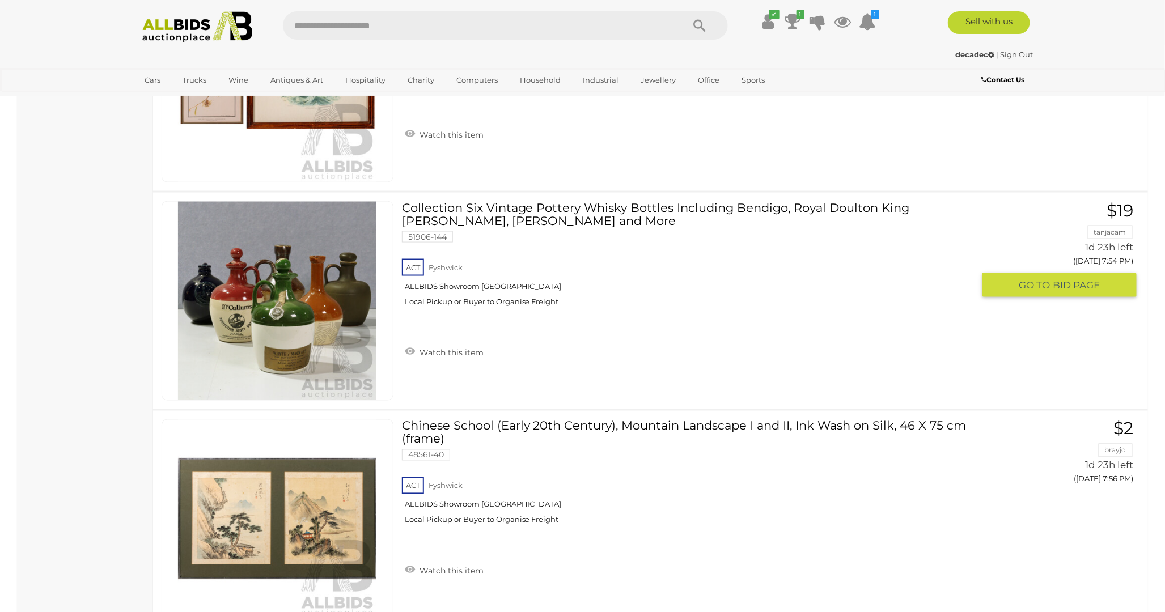
click at [457, 213] on link "Collection Six Vintage Pottery Whisky Bottles Including Bendigo, Royal Doulton …" at bounding box center [693, 258] width 564 height 114
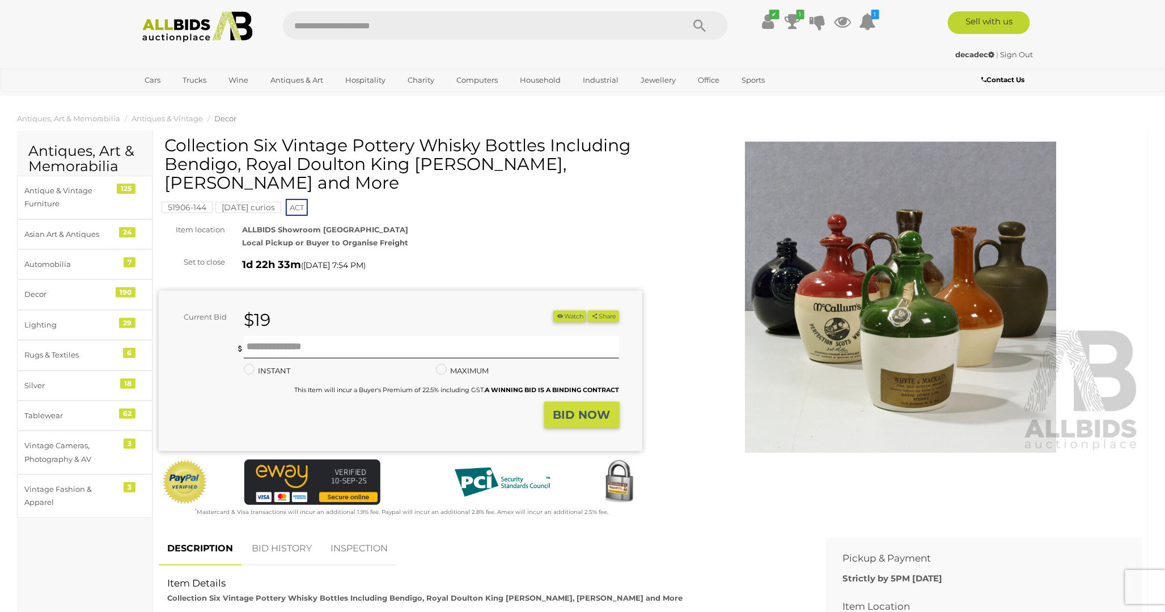
click at [882, 302] on img at bounding box center [901, 297] width 484 height 311
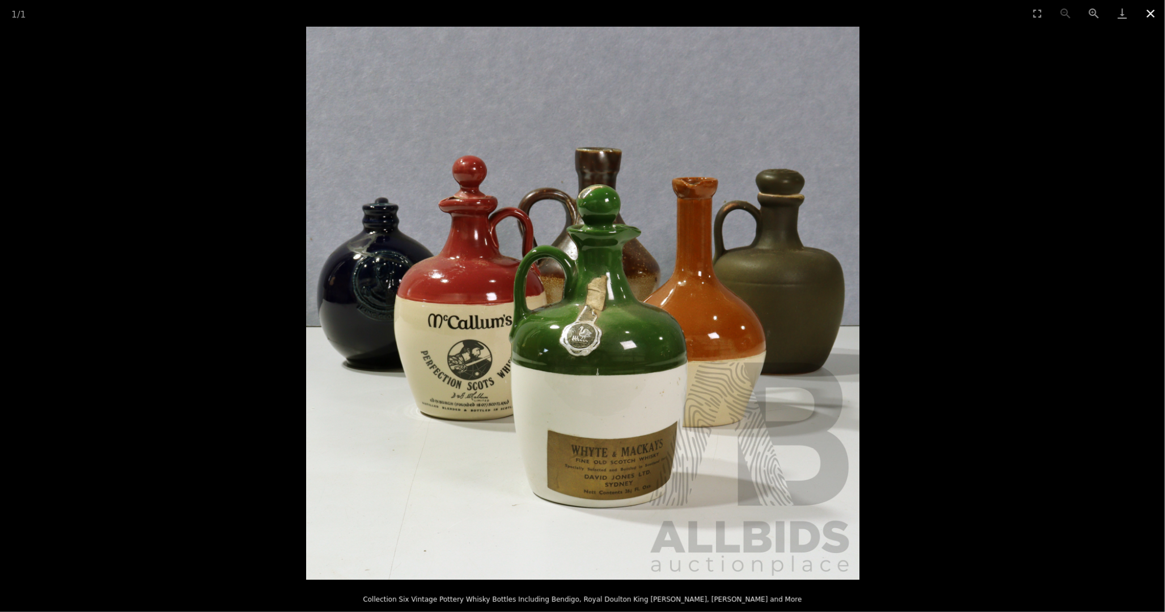
click at [1148, 9] on button "Close gallery" at bounding box center [1151, 13] width 28 height 27
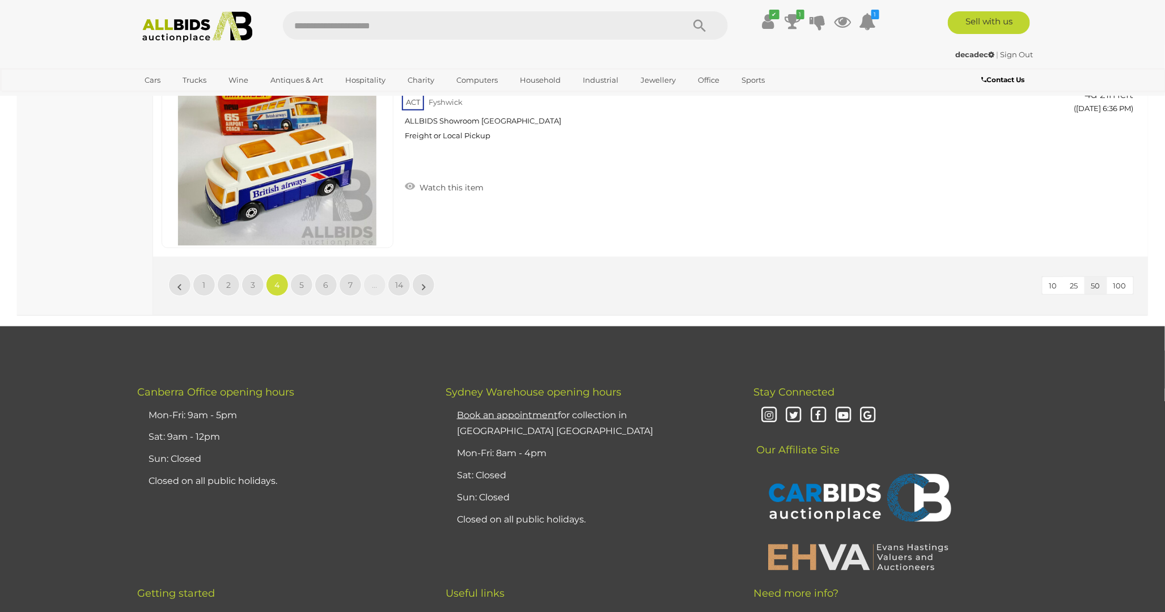
scroll to position [10980, 0]
click at [349, 280] on span "7" at bounding box center [350, 285] width 5 height 10
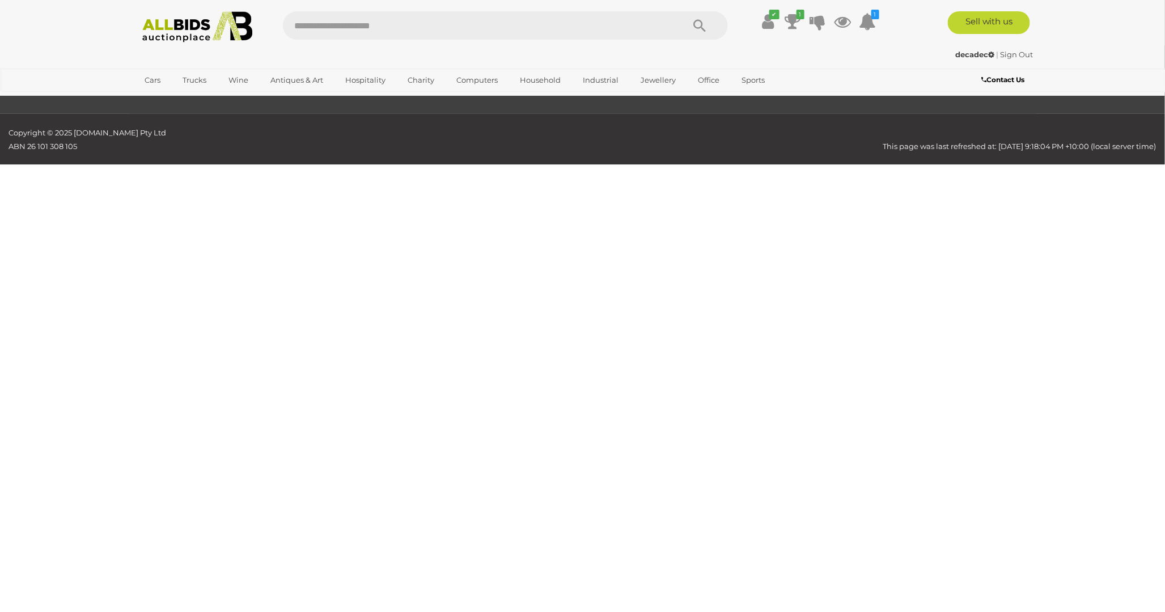
scroll to position [208, 0]
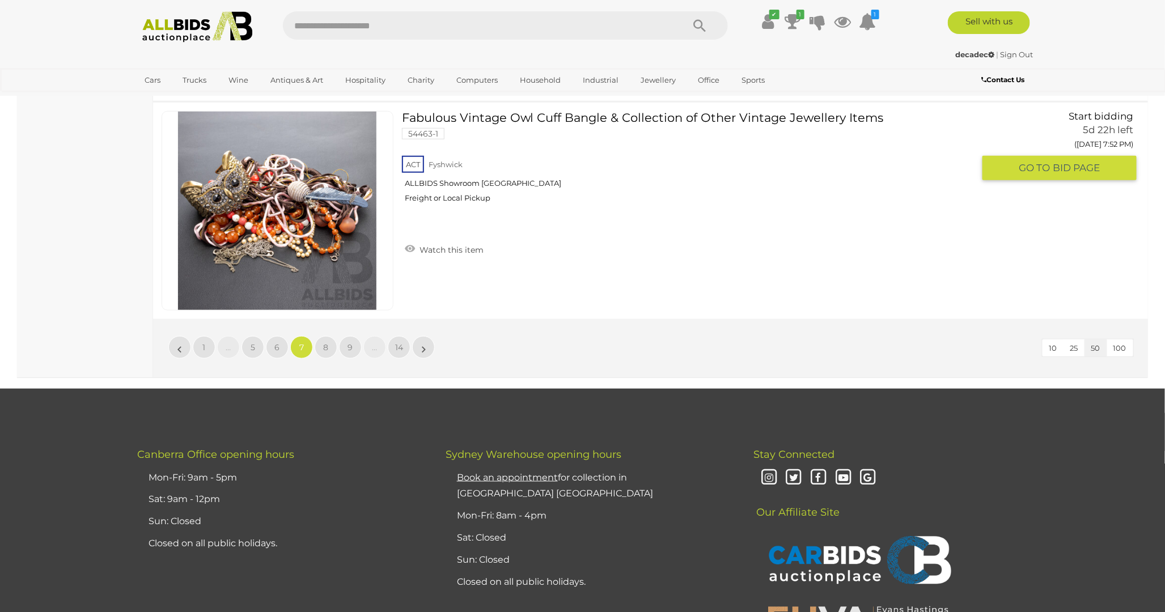
scroll to position [10918, 0]
click at [403, 342] on span "14" at bounding box center [399, 347] width 8 height 10
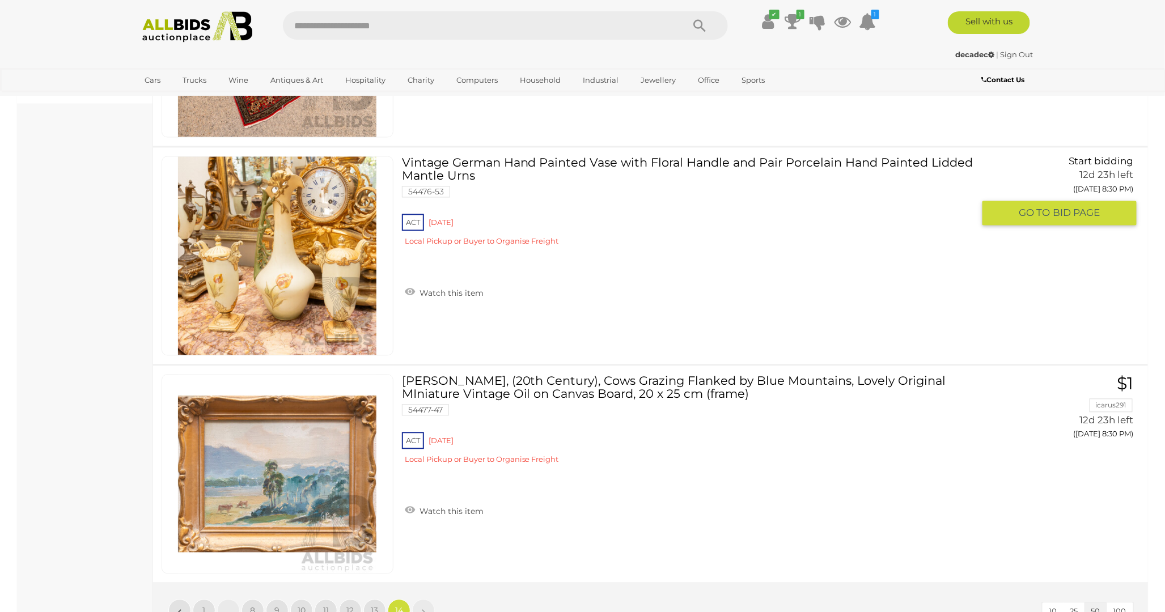
scroll to position [1342, 0]
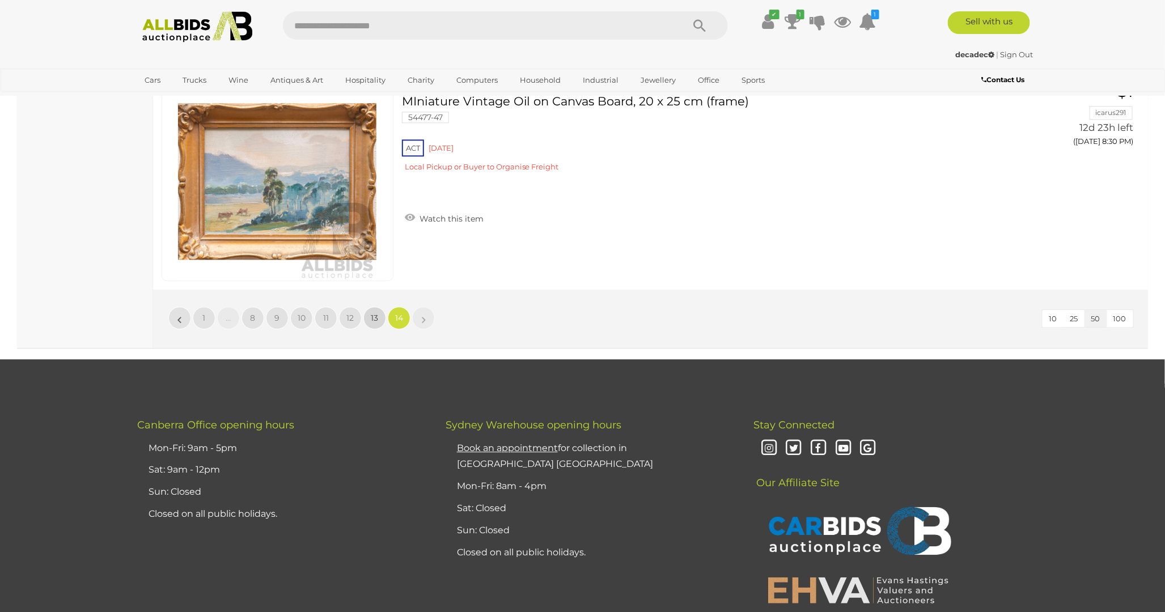
click at [367, 316] on link "13" at bounding box center [374, 318] width 23 height 23
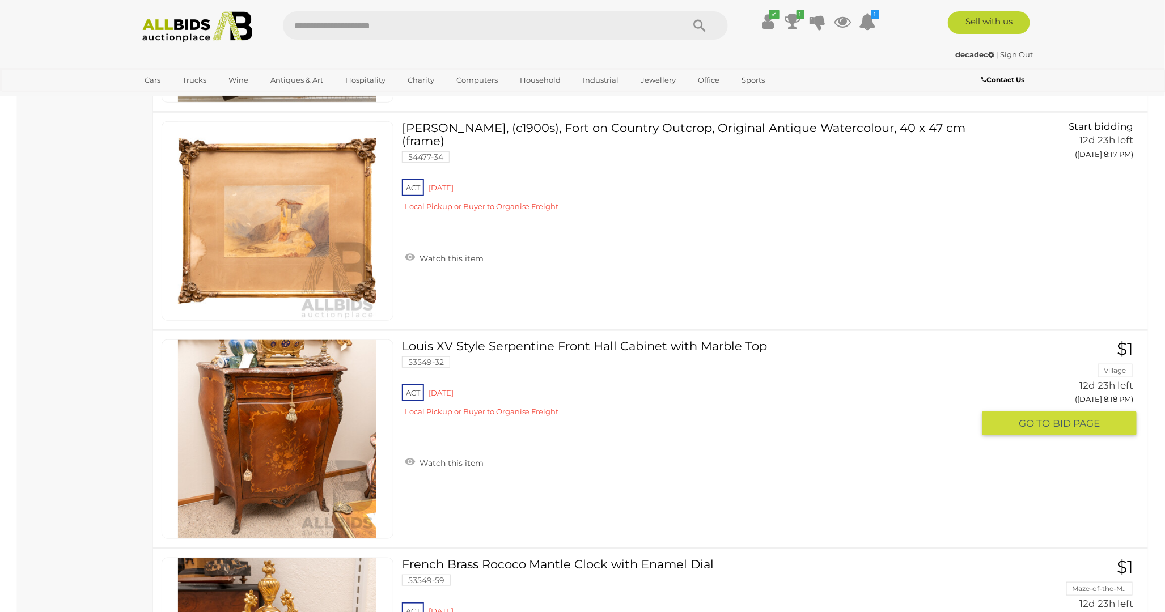
scroll to position [6571, 0]
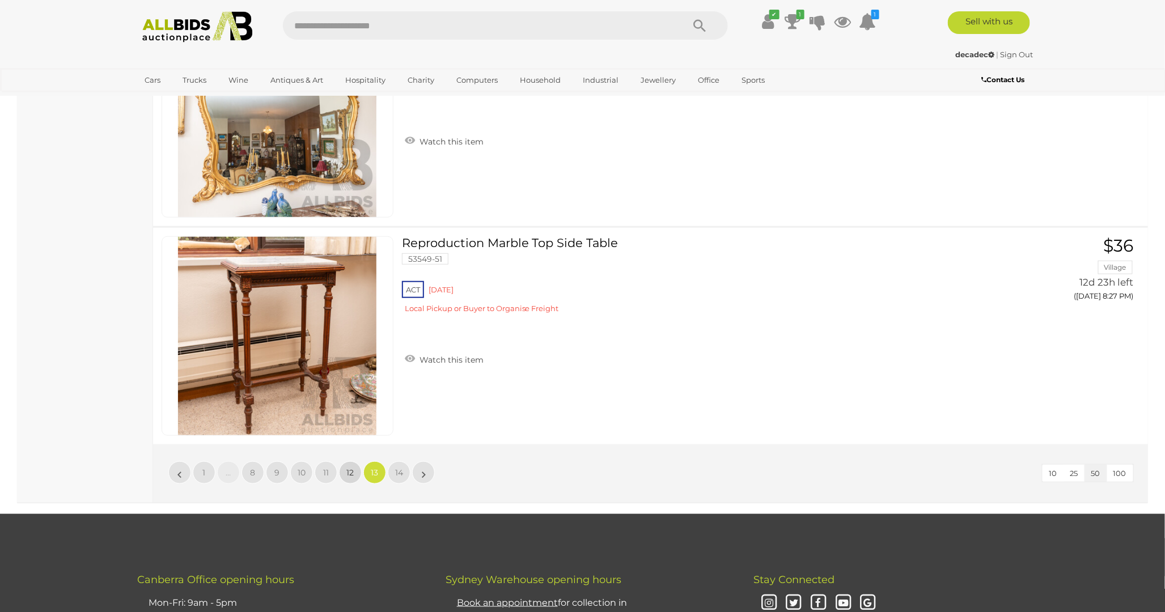
click at [346, 462] on link "12" at bounding box center [350, 473] width 23 height 23
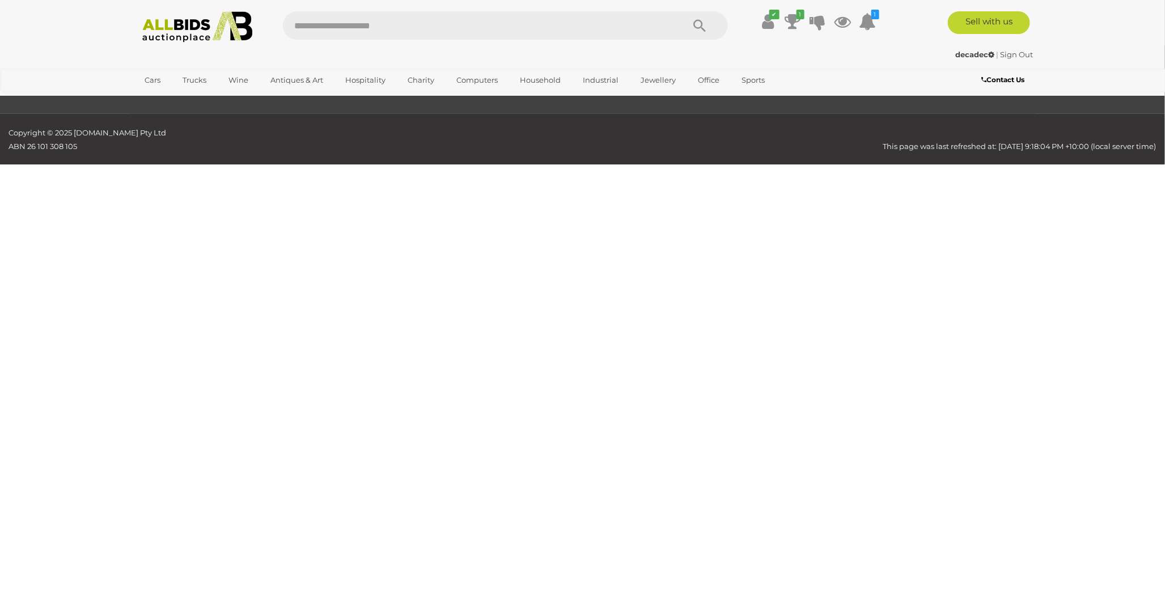
scroll to position [208, 0]
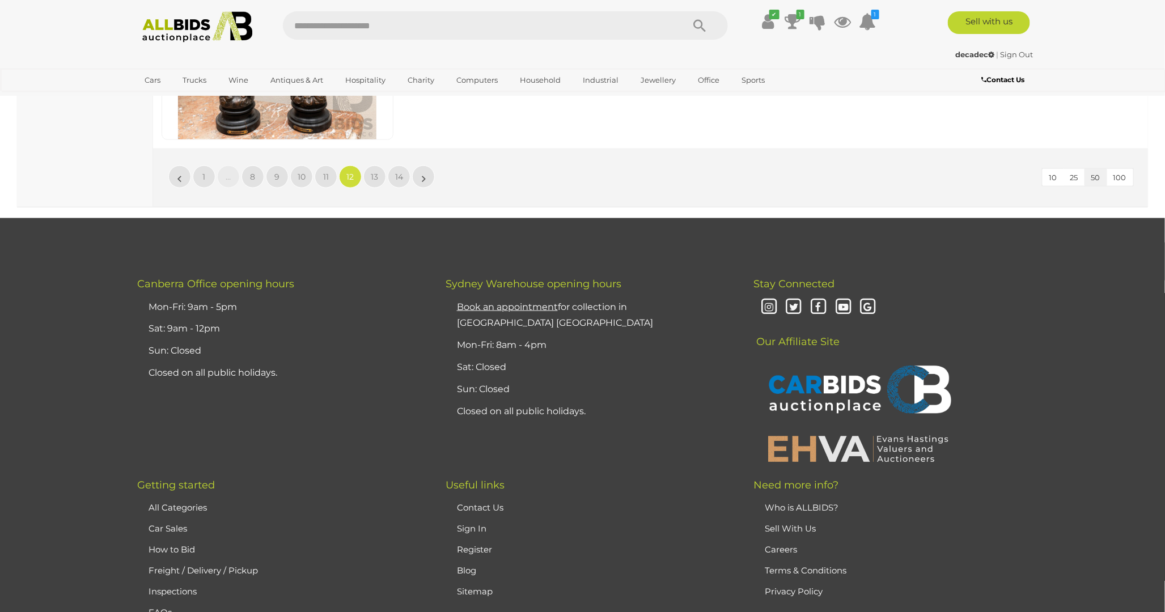
scroll to position [10884, 0]
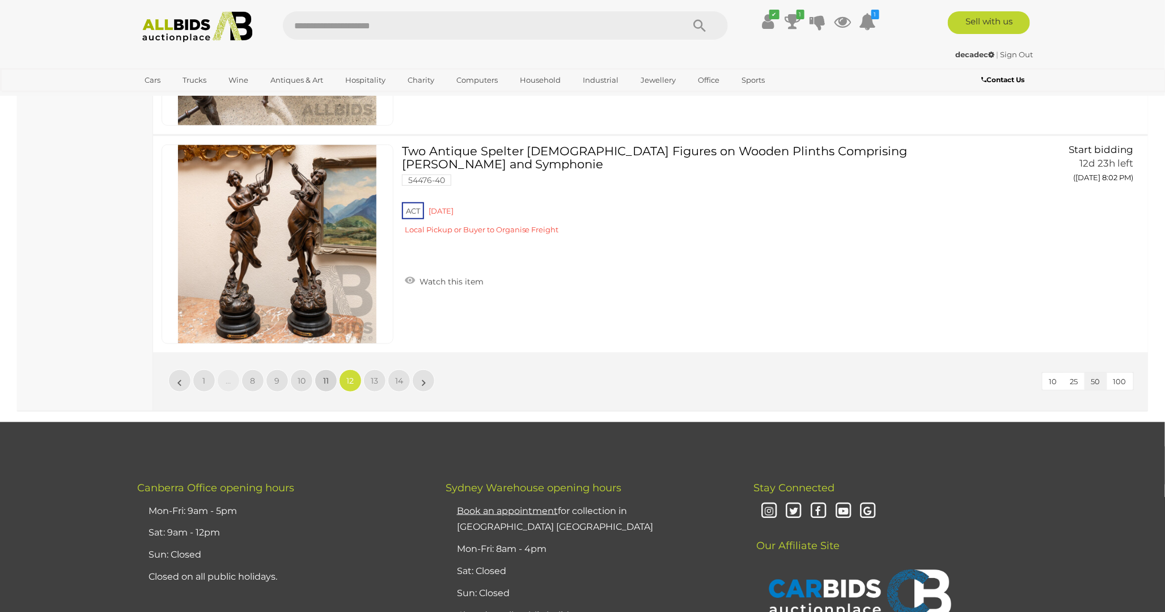
click at [320, 370] on link "11" at bounding box center [326, 381] width 23 height 23
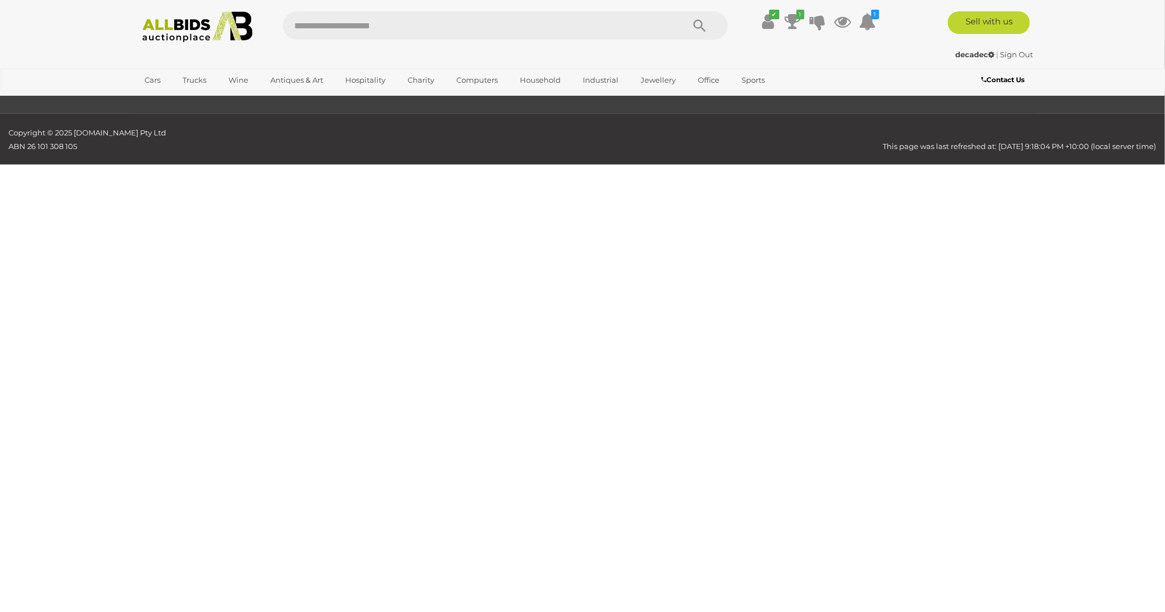
scroll to position [208, 0]
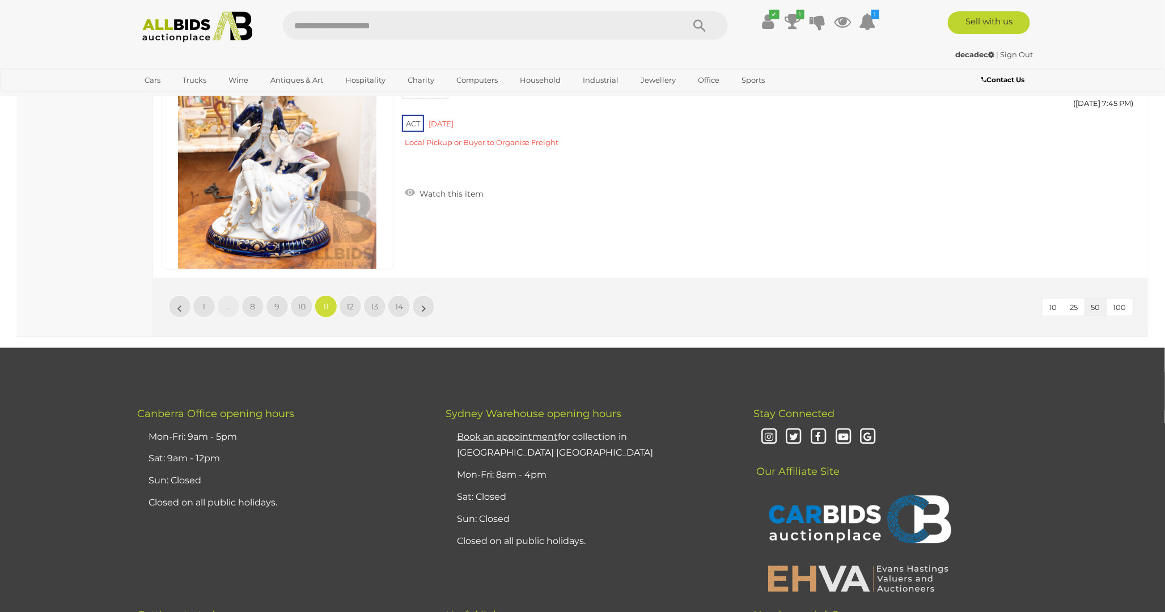
scroll to position [10981, 0]
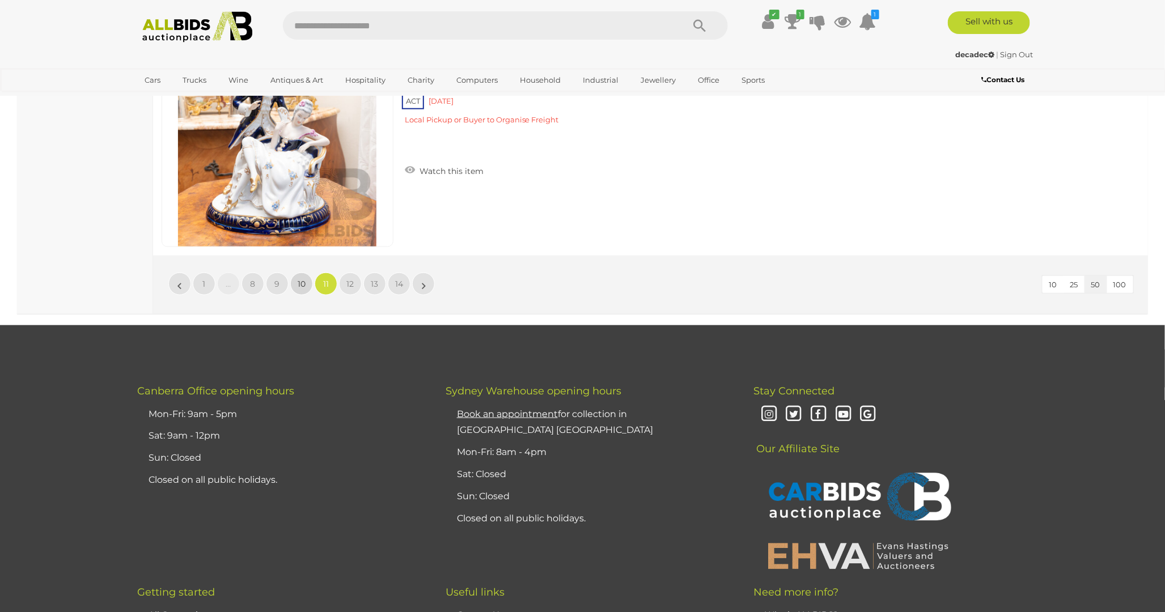
click at [301, 279] on span "10" at bounding box center [302, 284] width 8 height 10
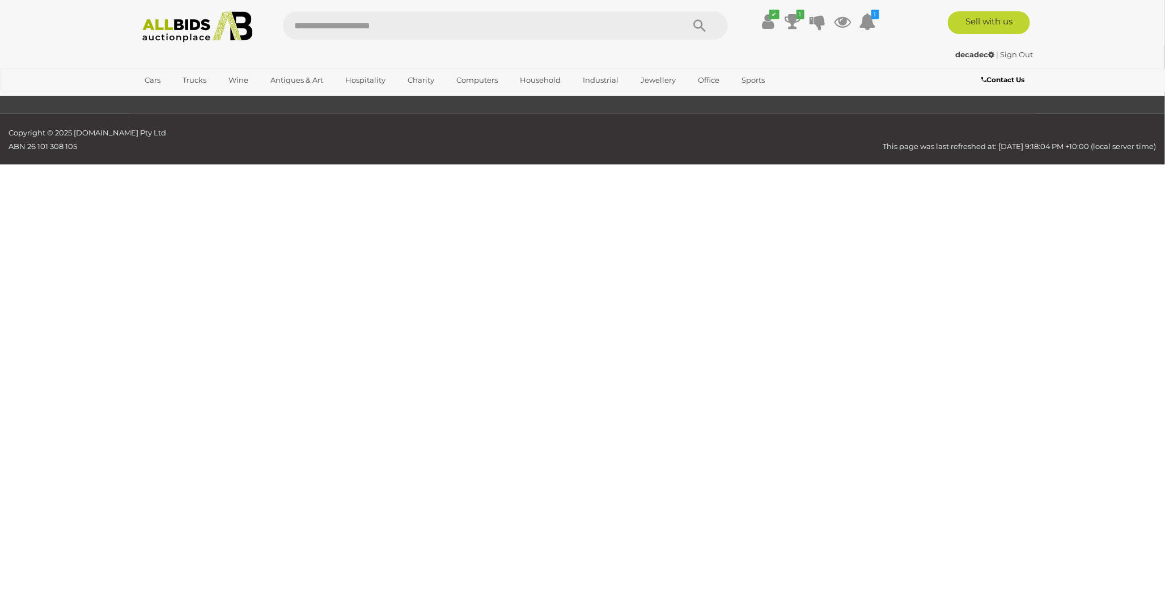
scroll to position [208, 0]
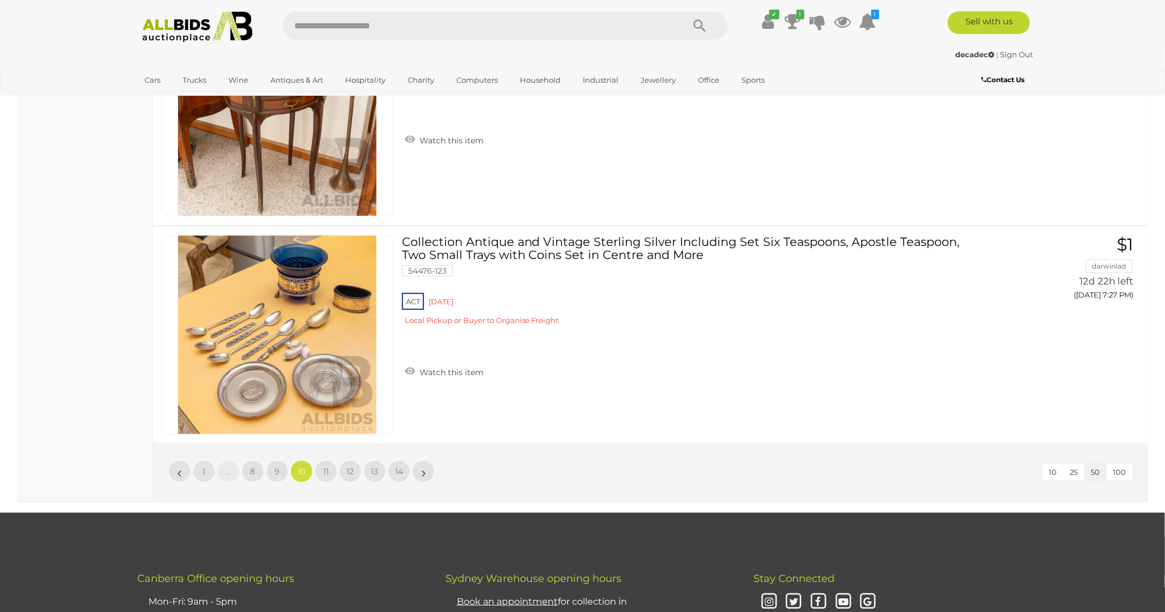
scroll to position [10855, 0]
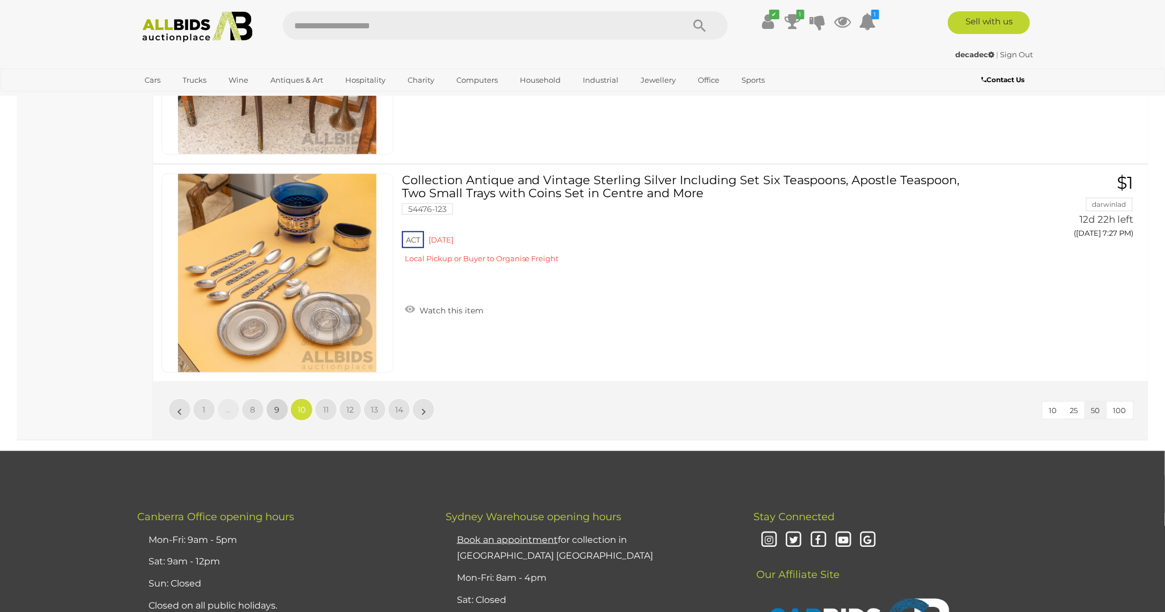
click at [278, 405] on span "9" at bounding box center [277, 410] width 5 height 10
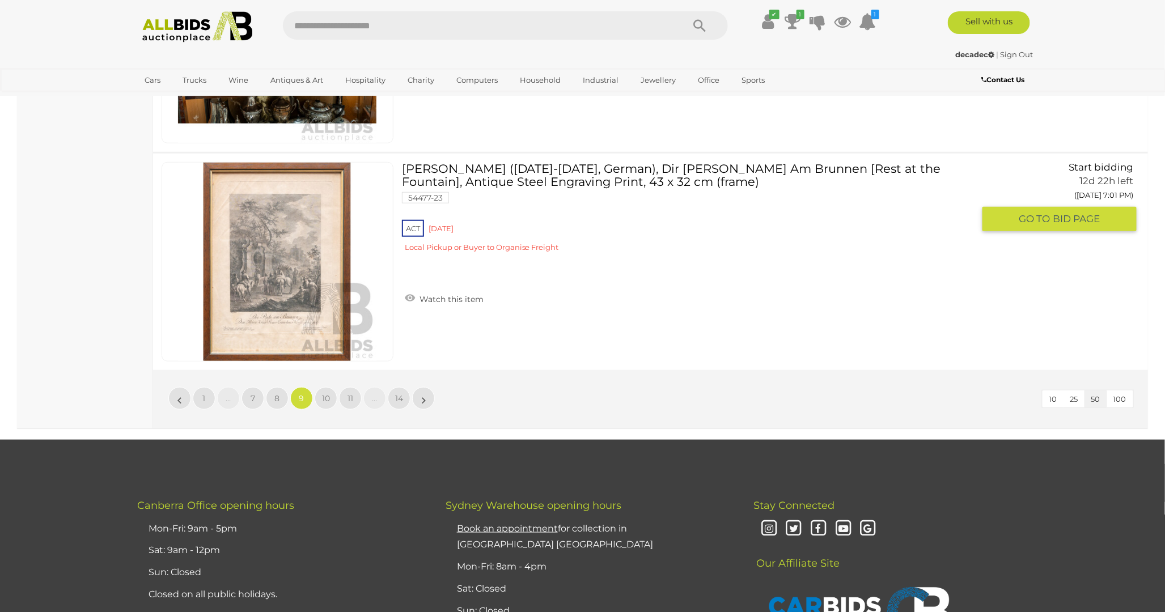
scroll to position [10981, 0]
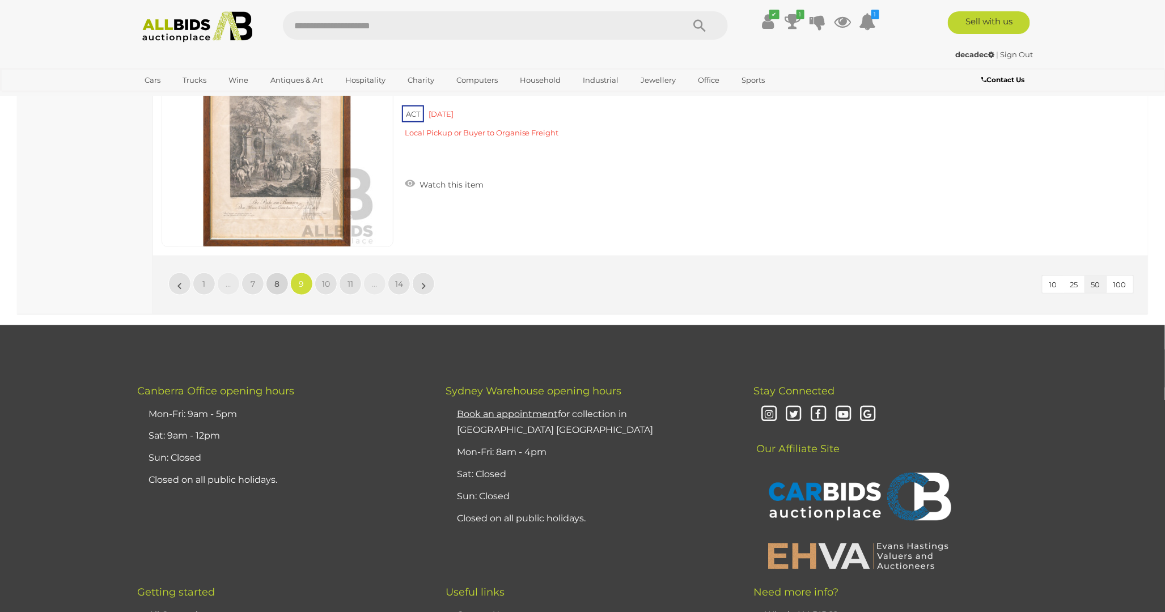
click at [278, 279] on span "8" at bounding box center [277, 284] width 5 height 10
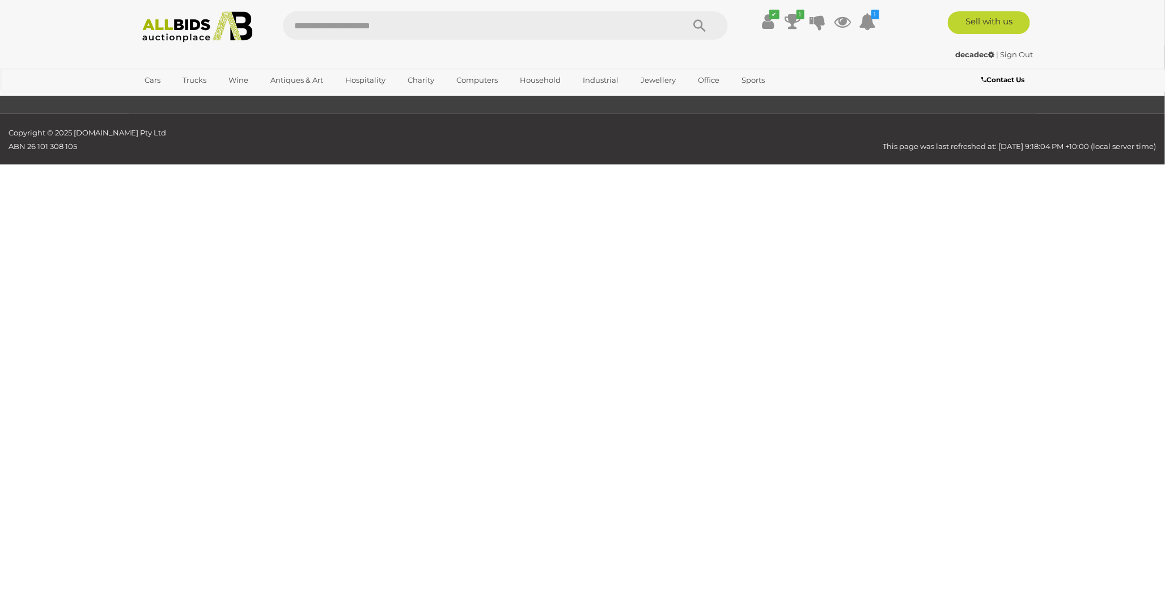
scroll to position [208, 0]
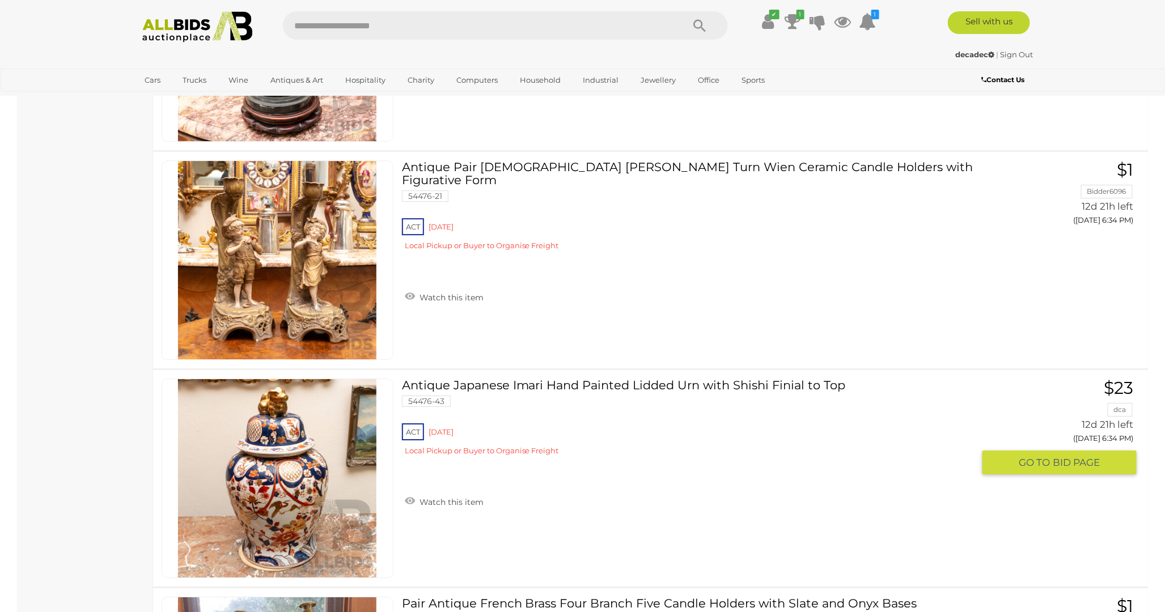
scroll to position [10162, 0]
